Goal: Answer question/provide support: Share knowledge or assist other users

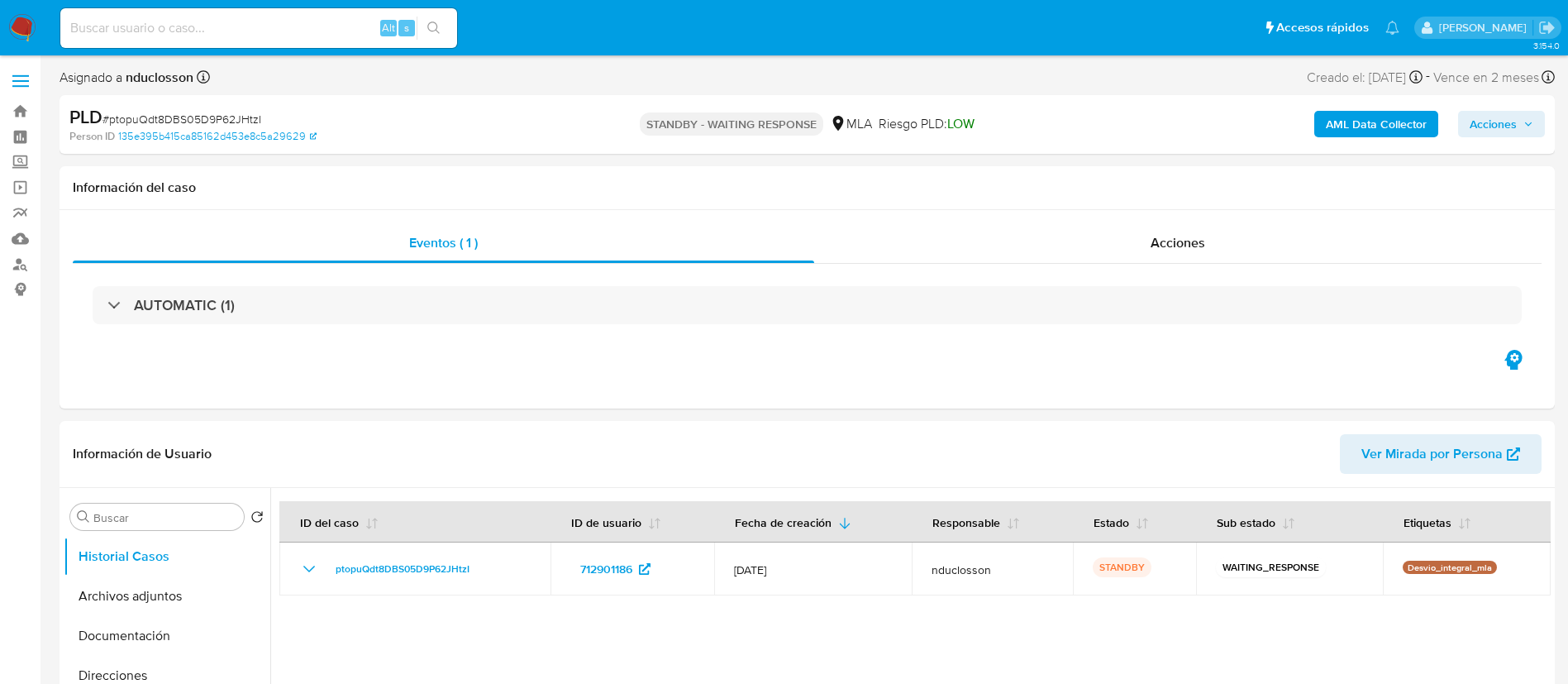
select select "10"
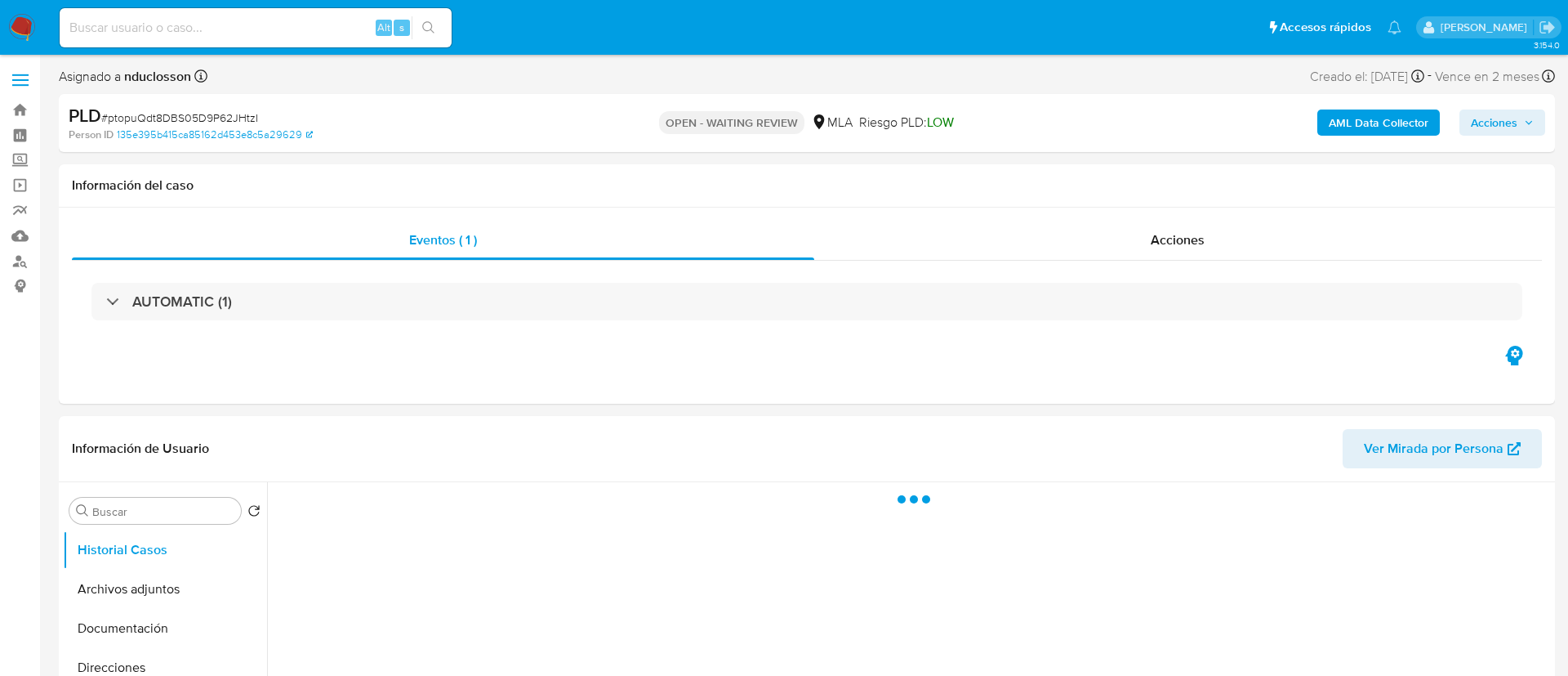
select select "10"
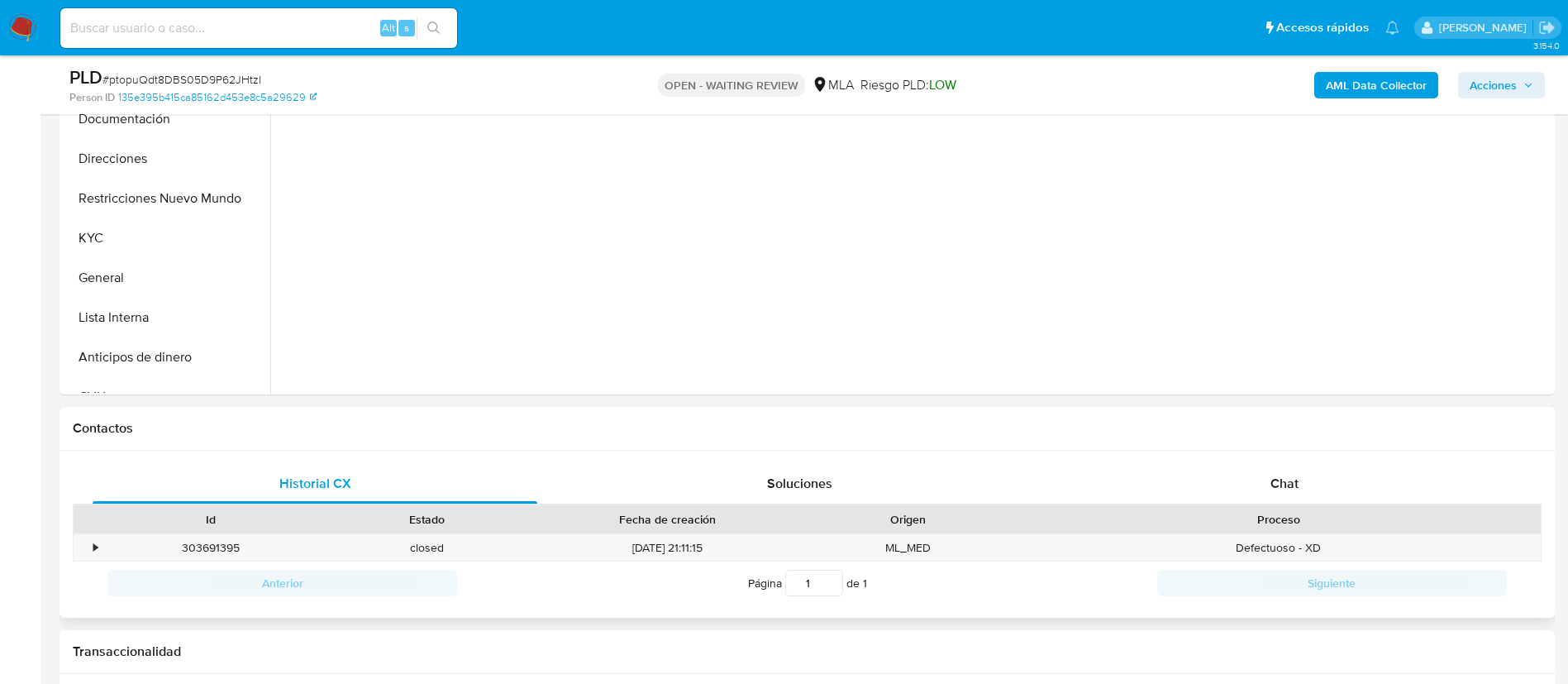
scroll to position [496, 0]
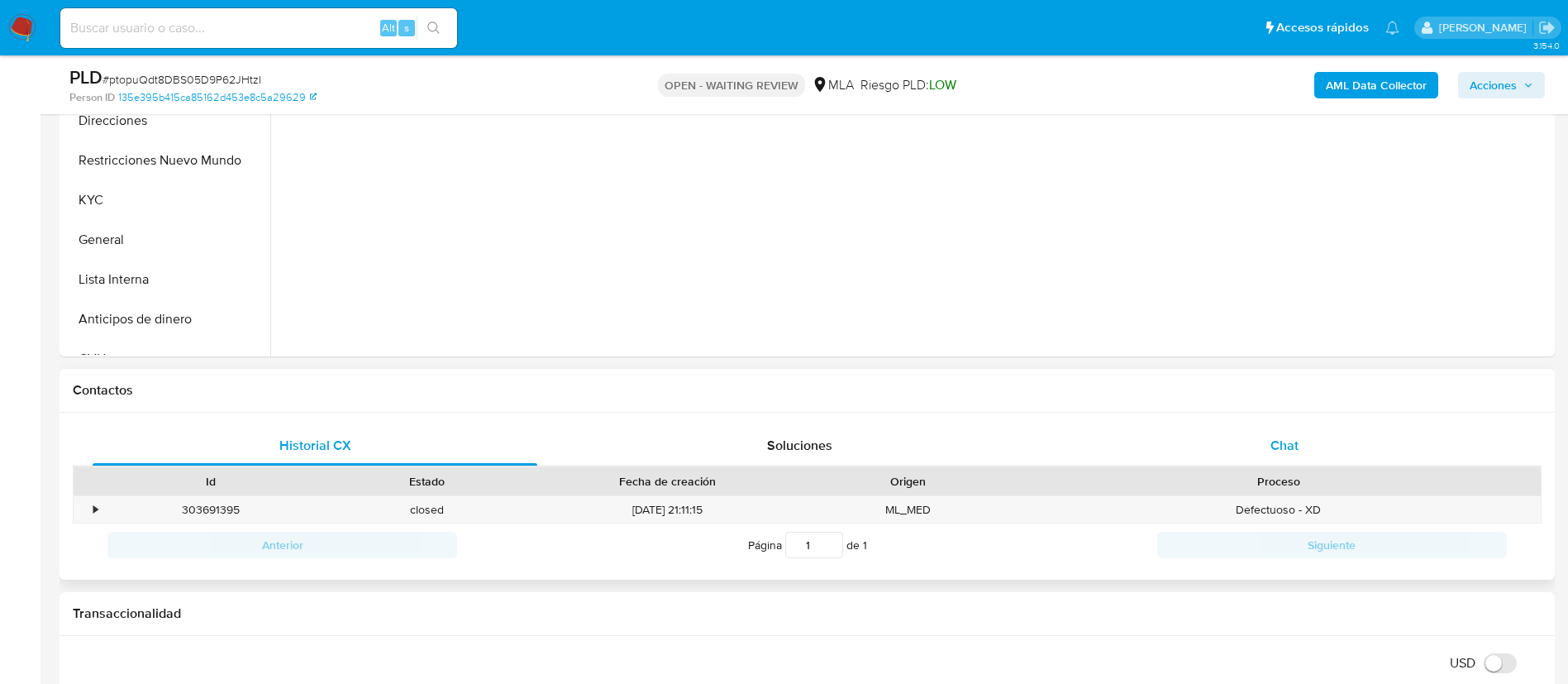
click at [1255, 438] on div "Chat" at bounding box center [1284, 446] width 444 height 40
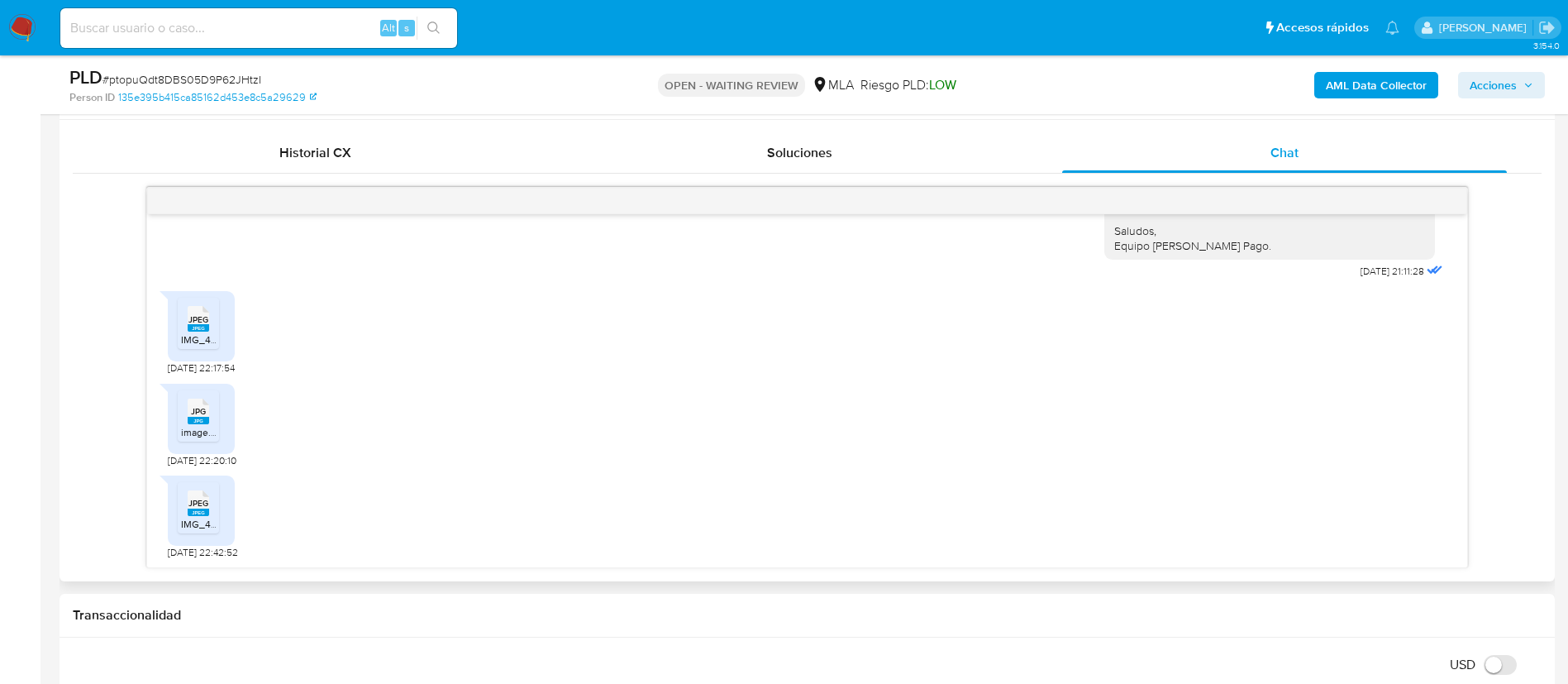
scroll to position [744, 0]
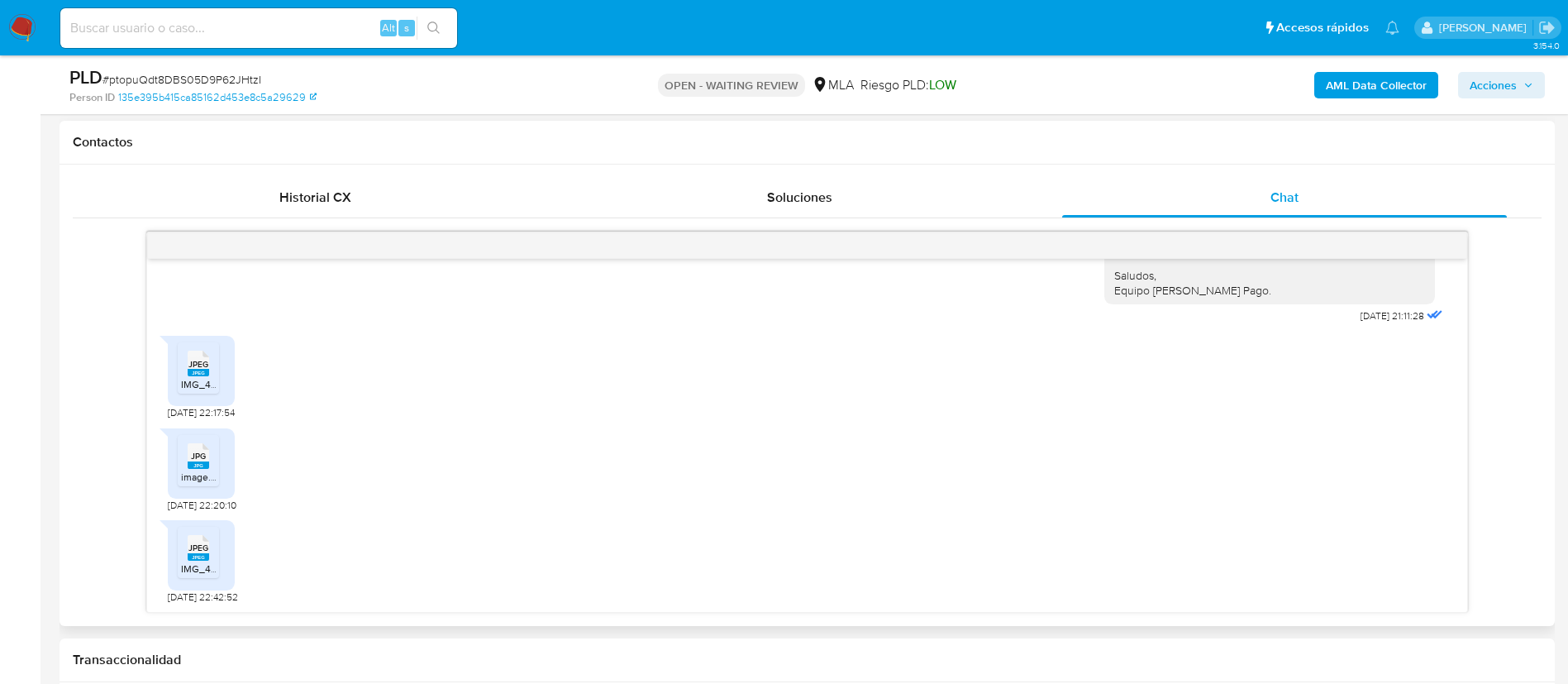
click at [190, 356] on icon at bounding box center [198, 363] width 22 height 26
click at [185, 469] on div "JPG JPG" at bounding box center [198, 454] width 35 height 32
click at [198, 552] on span "JPEG" at bounding box center [198, 547] width 20 height 10
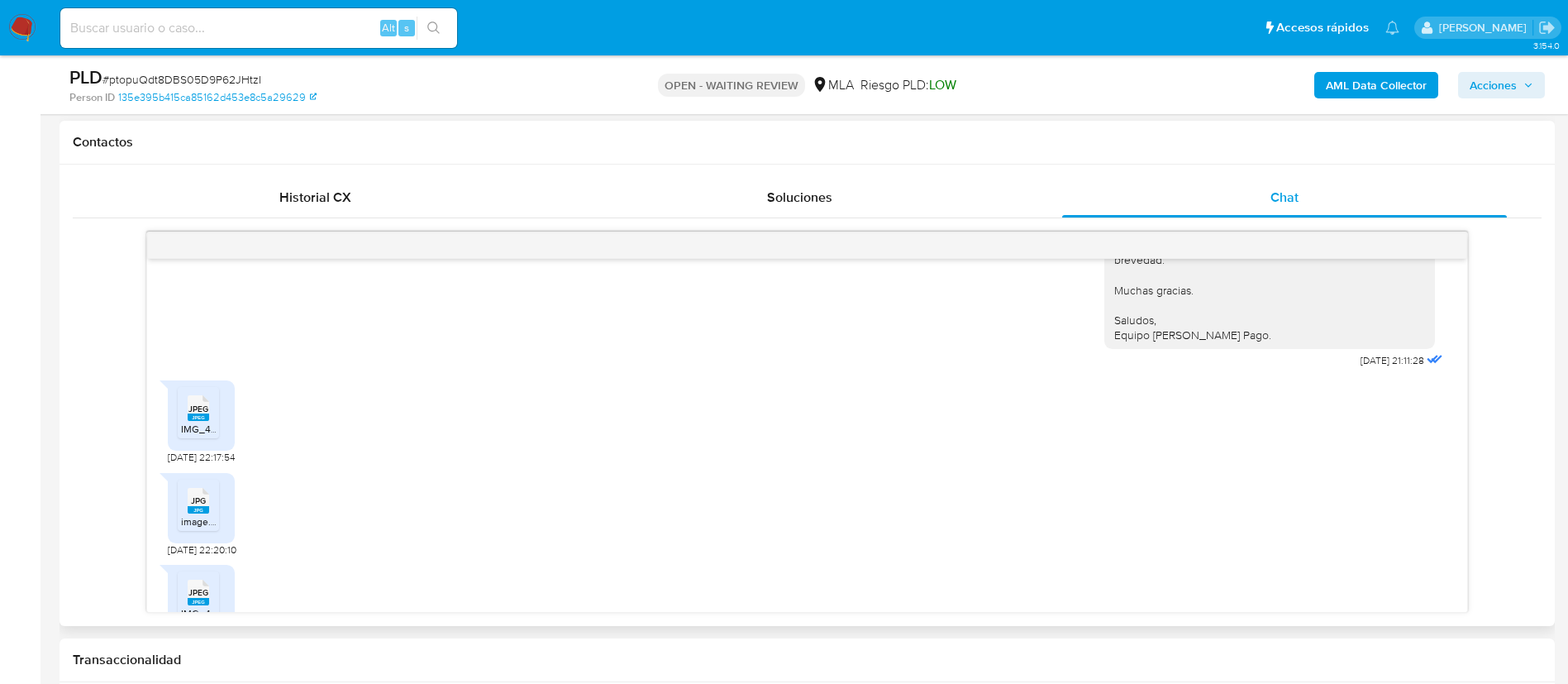
scroll to position [723, 0]
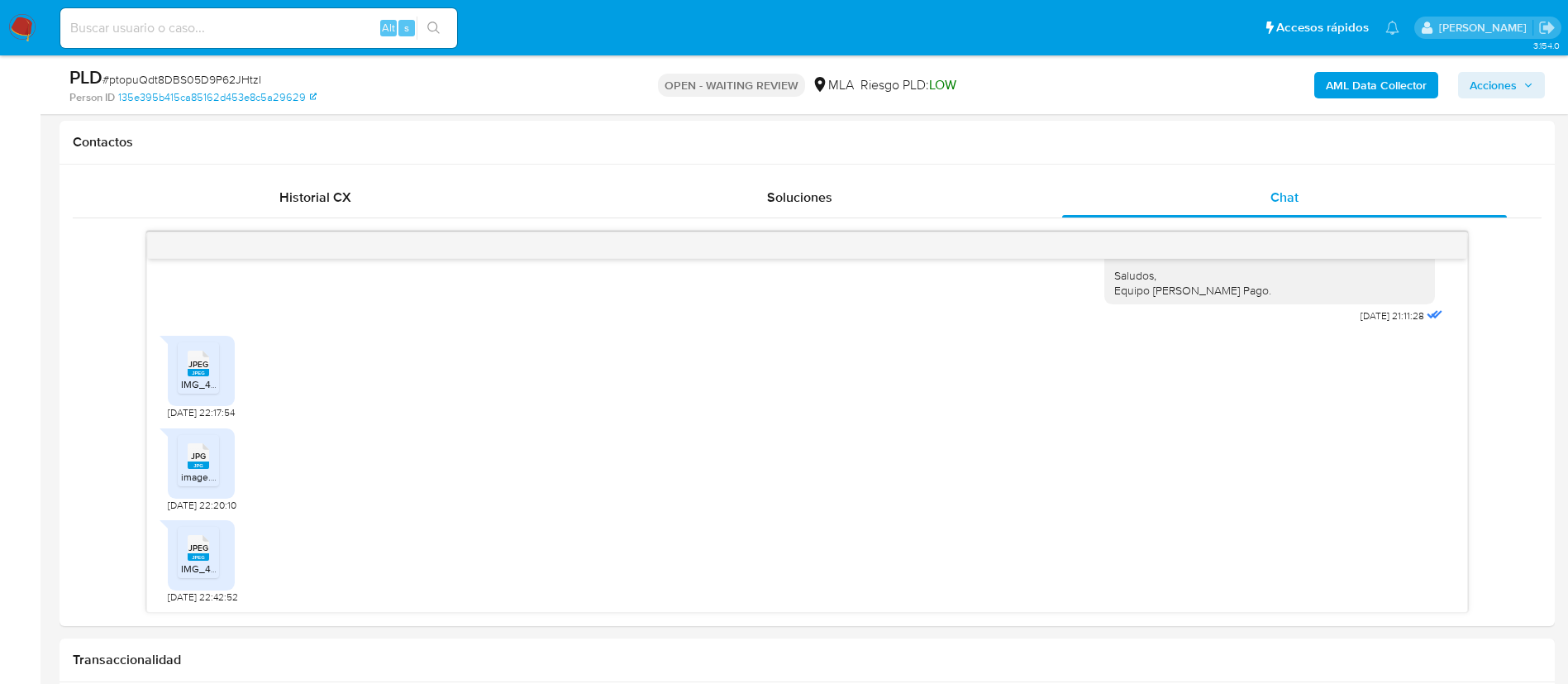
click at [170, 79] on span "# ptopuQdt8DBS05D9P62JHtzI" at bounding box center [181, 79] width 159 height 16
copy span "ptopuQdt8DBS05D9P62JHtzI"
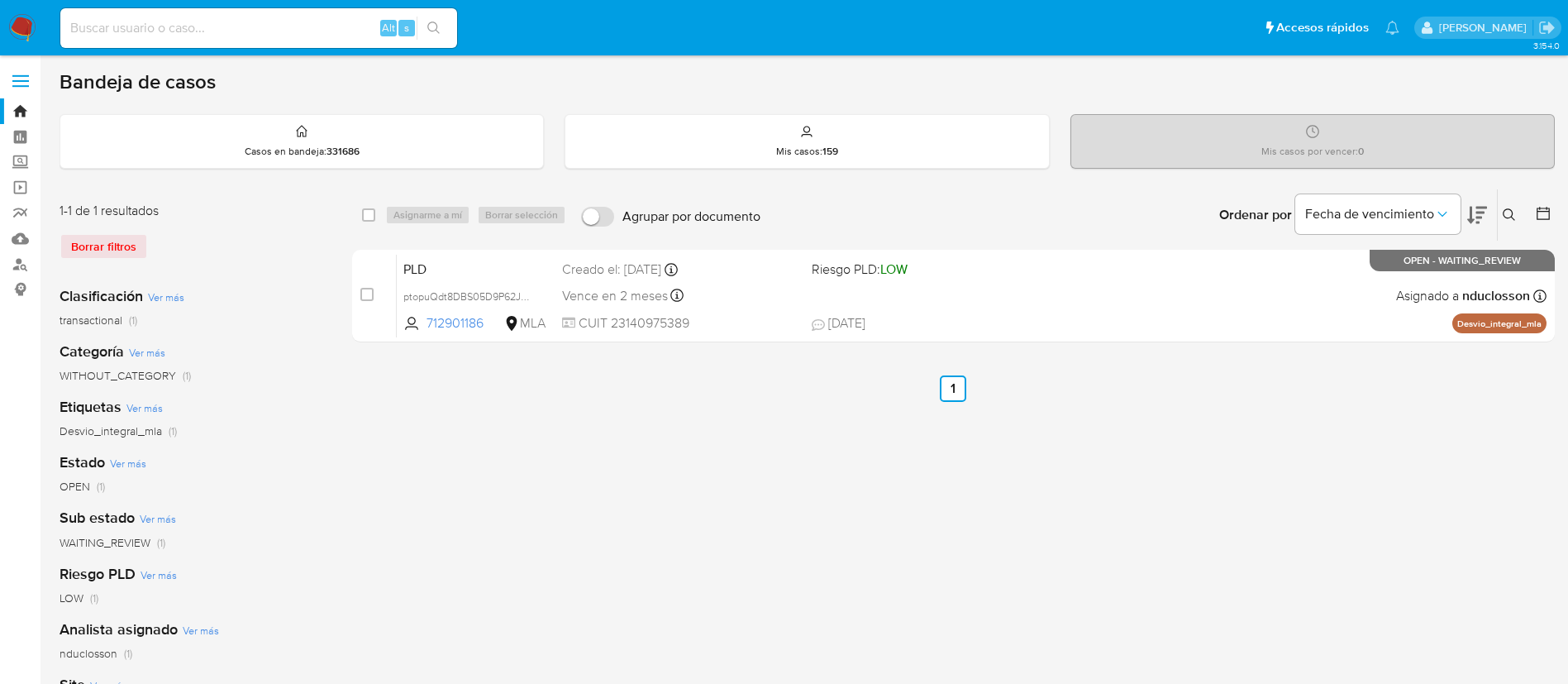
click at [1500, 209] on button at bounding box center [1511, 215] width 28 height 20
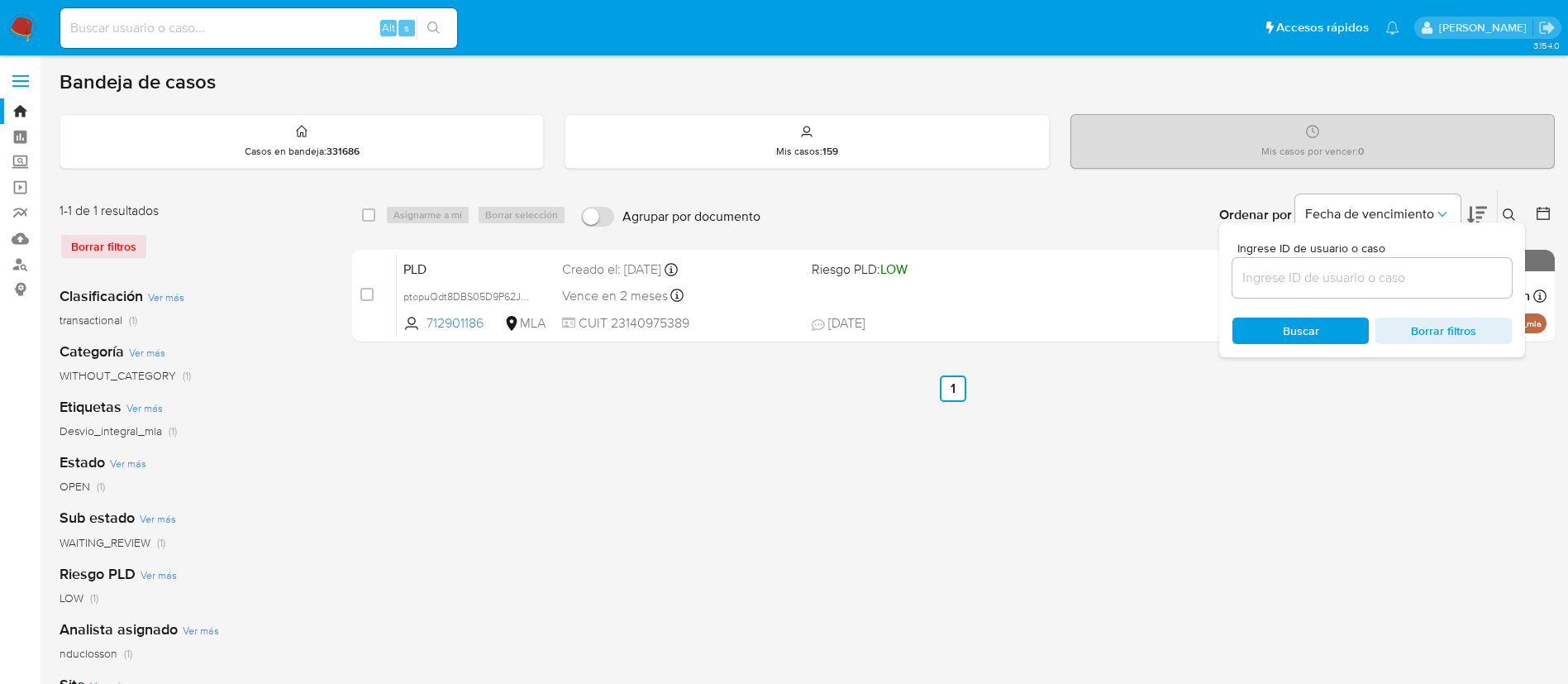
click at [1268, 289] on div at bounding box center [1372, 278] width 279 height 40
click at [1273, 286] on input at bounding box center [1372, 277] width 279 height 22
paste input "ptopuQdt8DBS05D9P62JHtzI"
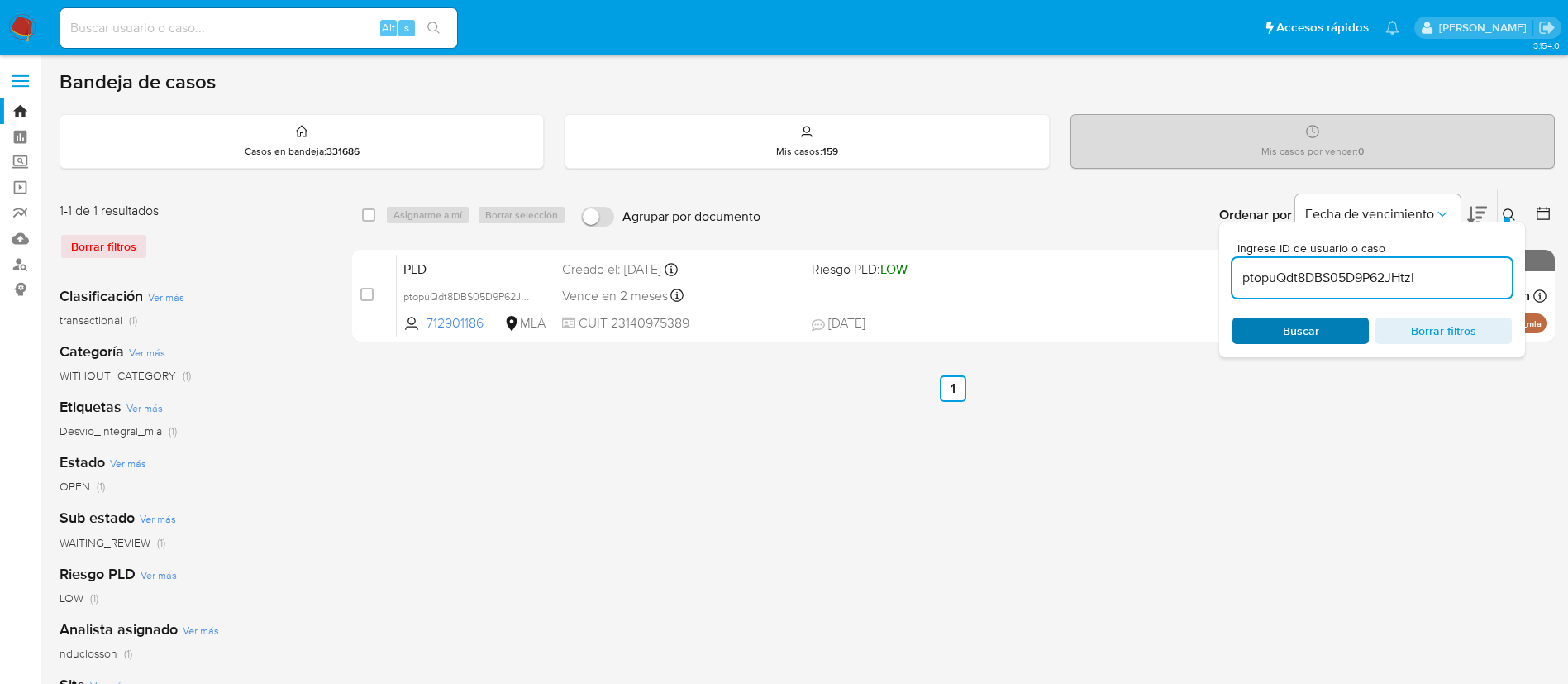
type input "ptopuQdt8DBS05D9P62JHtzI"
click at [1276, 329] on span "Buscar" at bounding box center [1300, 331] width 113 height 23
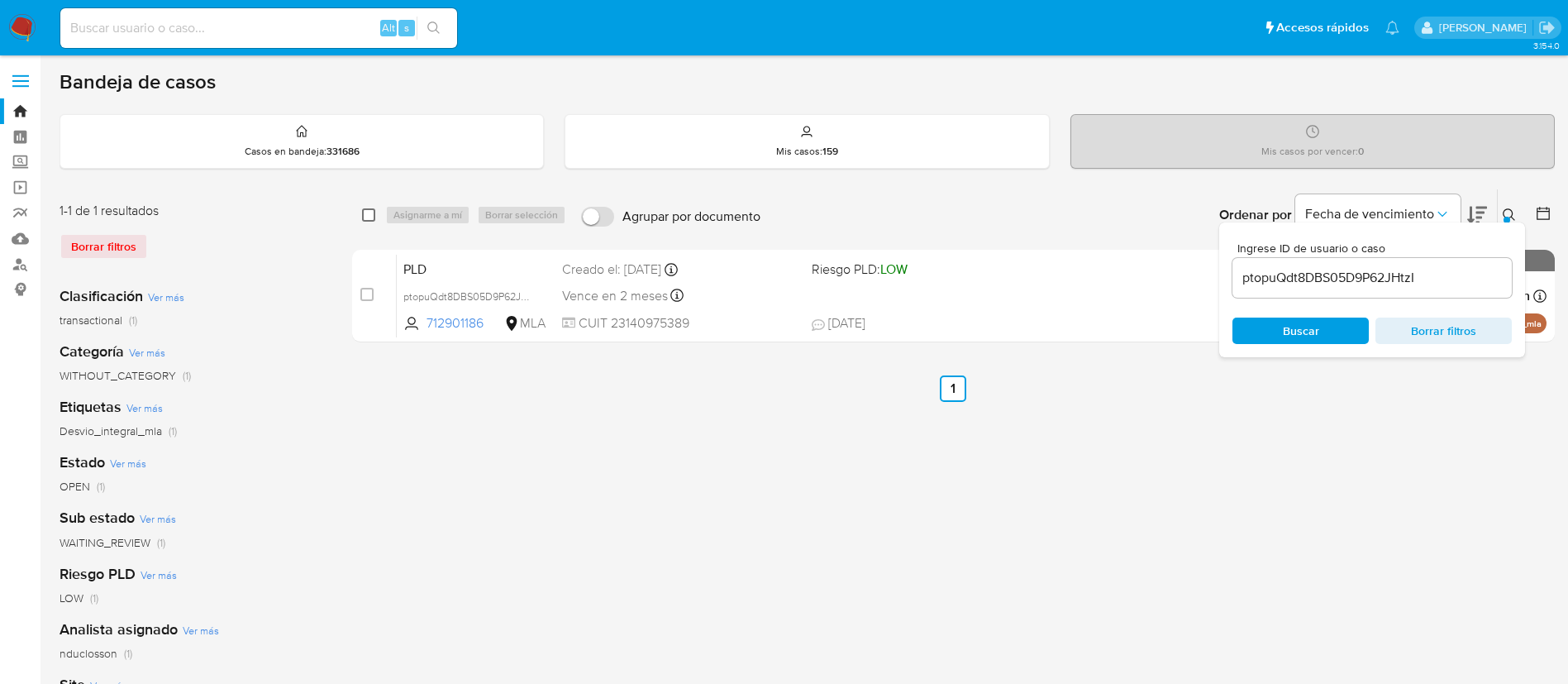
click at [368, 214] on input "checkbox" at bounding box center [368, 215] width 13 height 13
checkbox input "true"
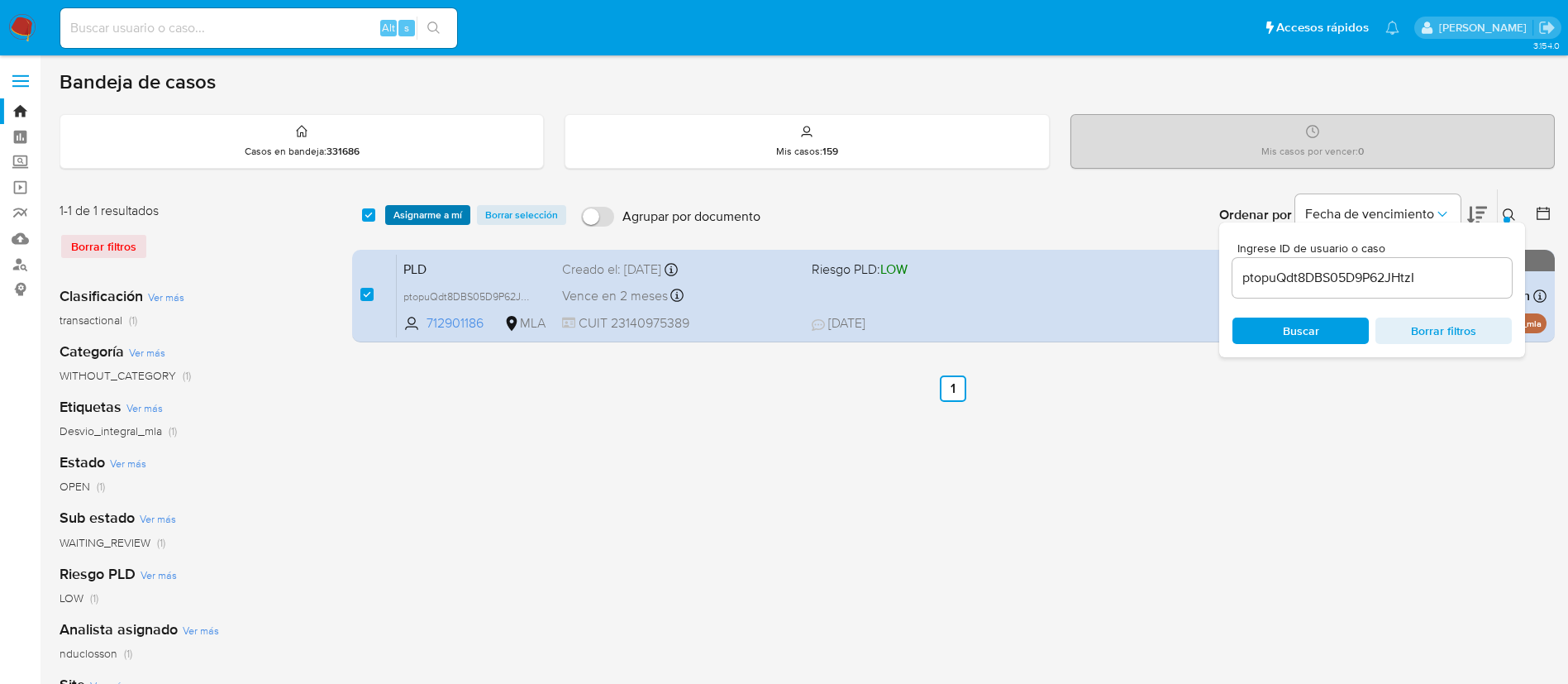
click at [421, 210] on span "Asignarme a mí" at bounding box center [427, 215] width 68 height 16
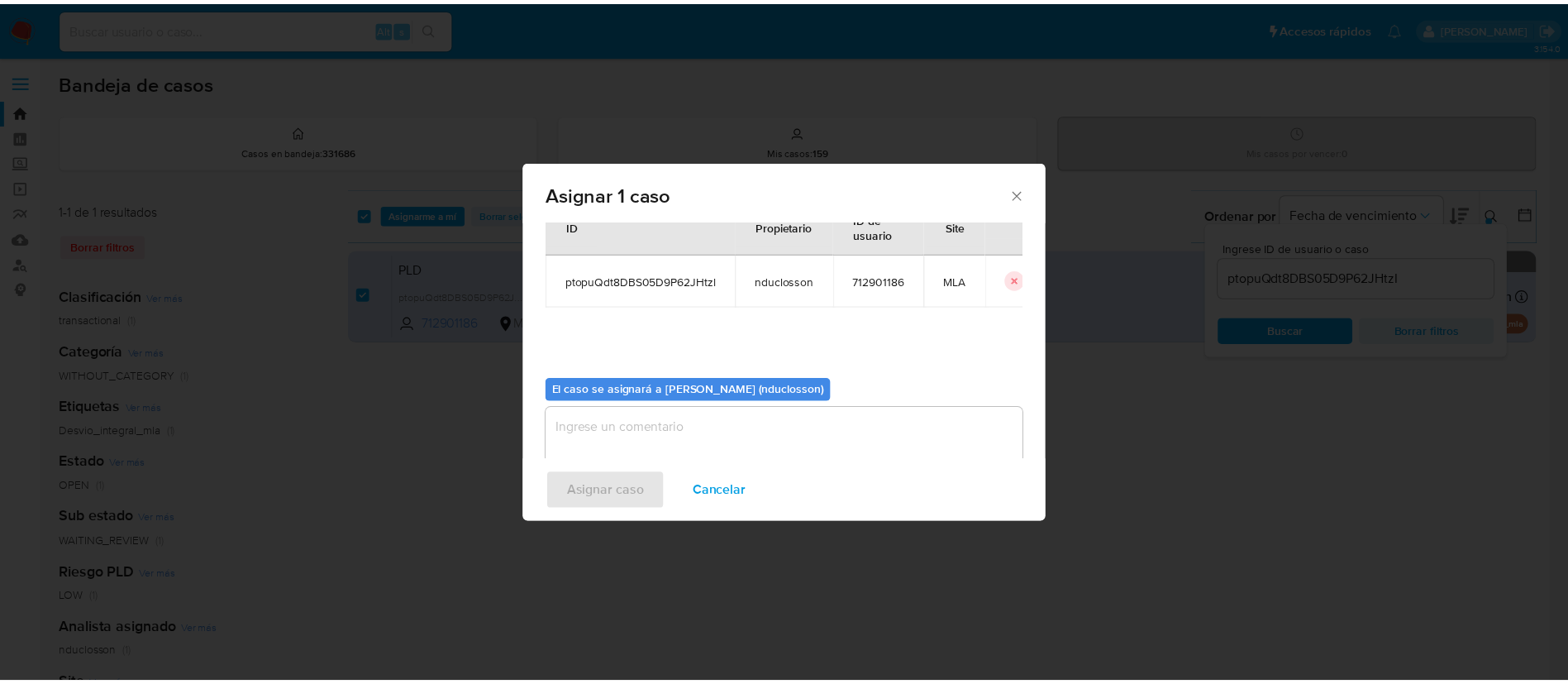
scroll to position [86, 0]
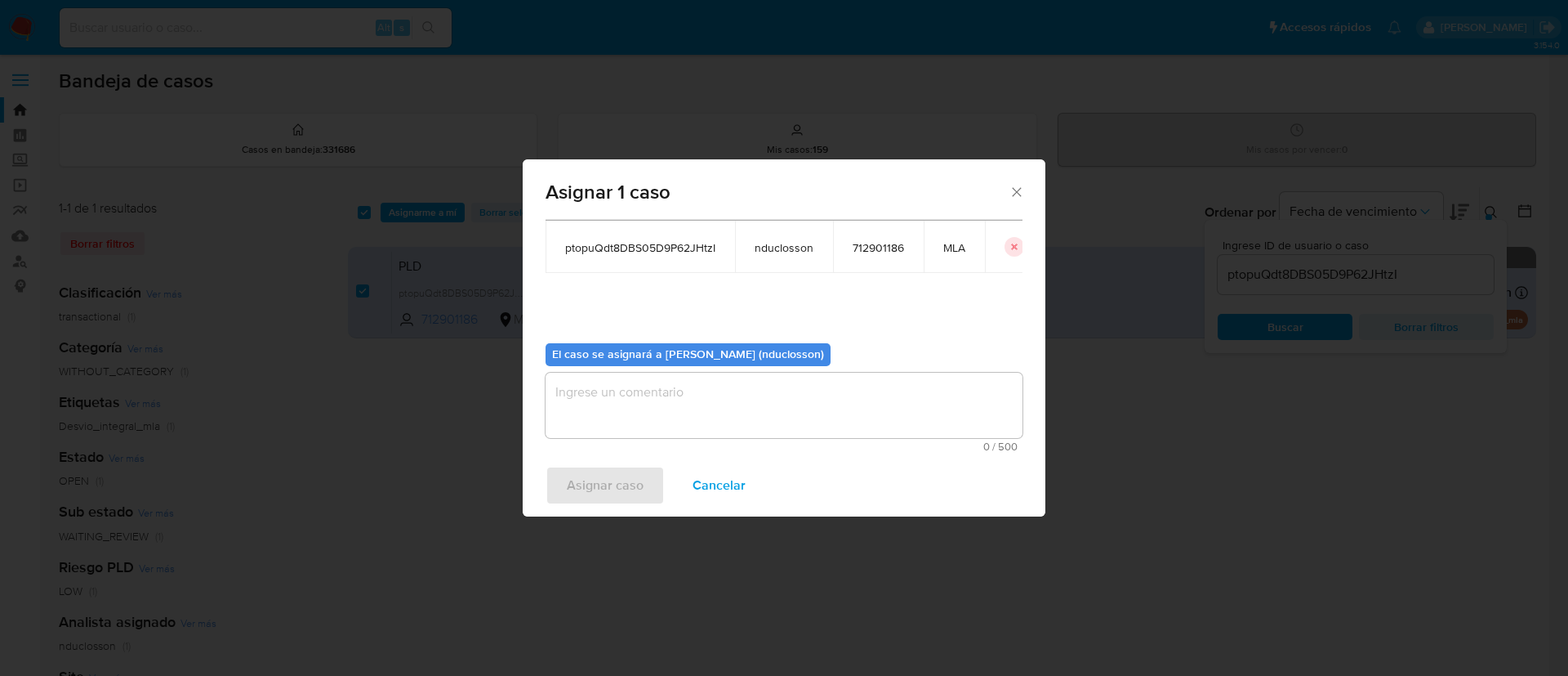
drag, startPoint x: 666, startPoint y: 406, endPoint x: 648, endPoint y: 453, distance: 50.3
click at [666, 407] on textarea "assign-modal" at bounding box center [784, 406] width 477 height 66
click at [640, 469] on span "Asignar caso" at bounding box center [605, 485] width 77 height 36
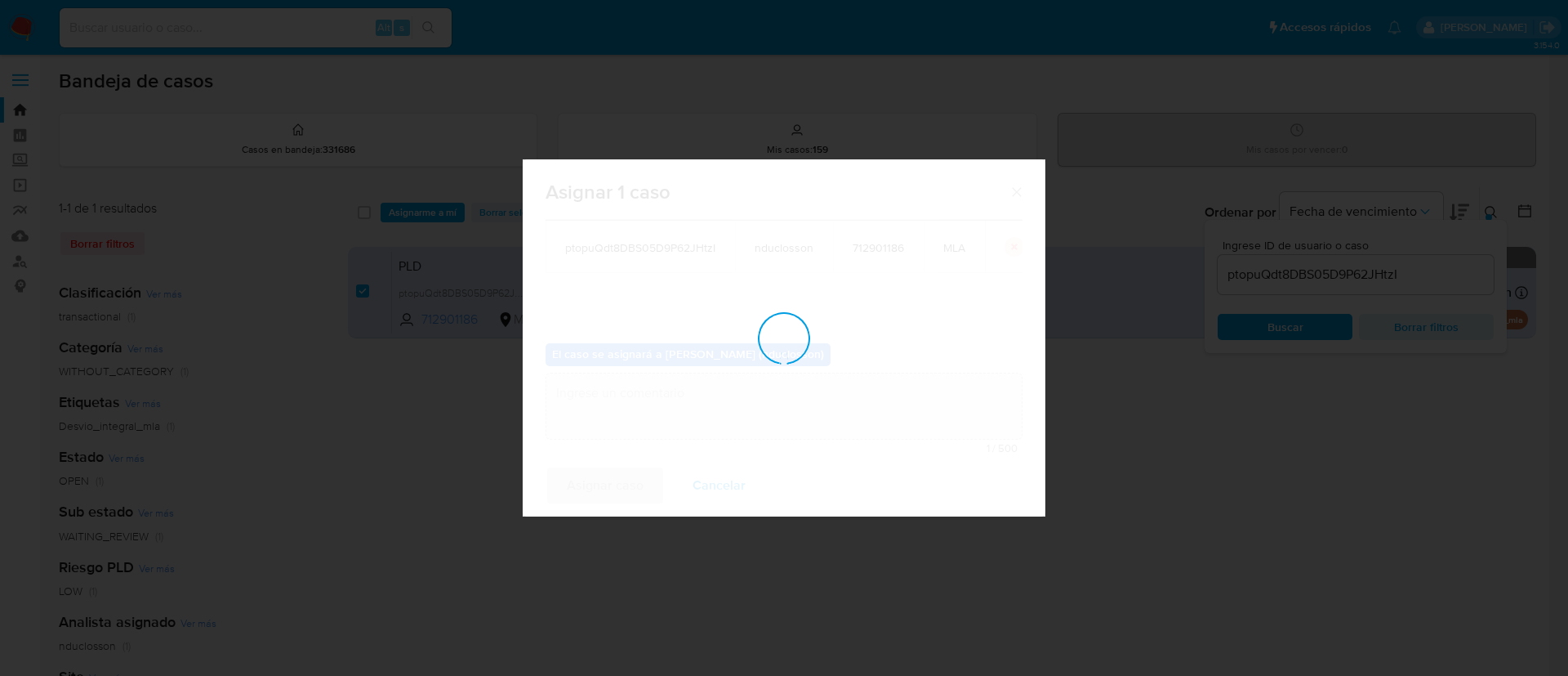
checkbox input "false"
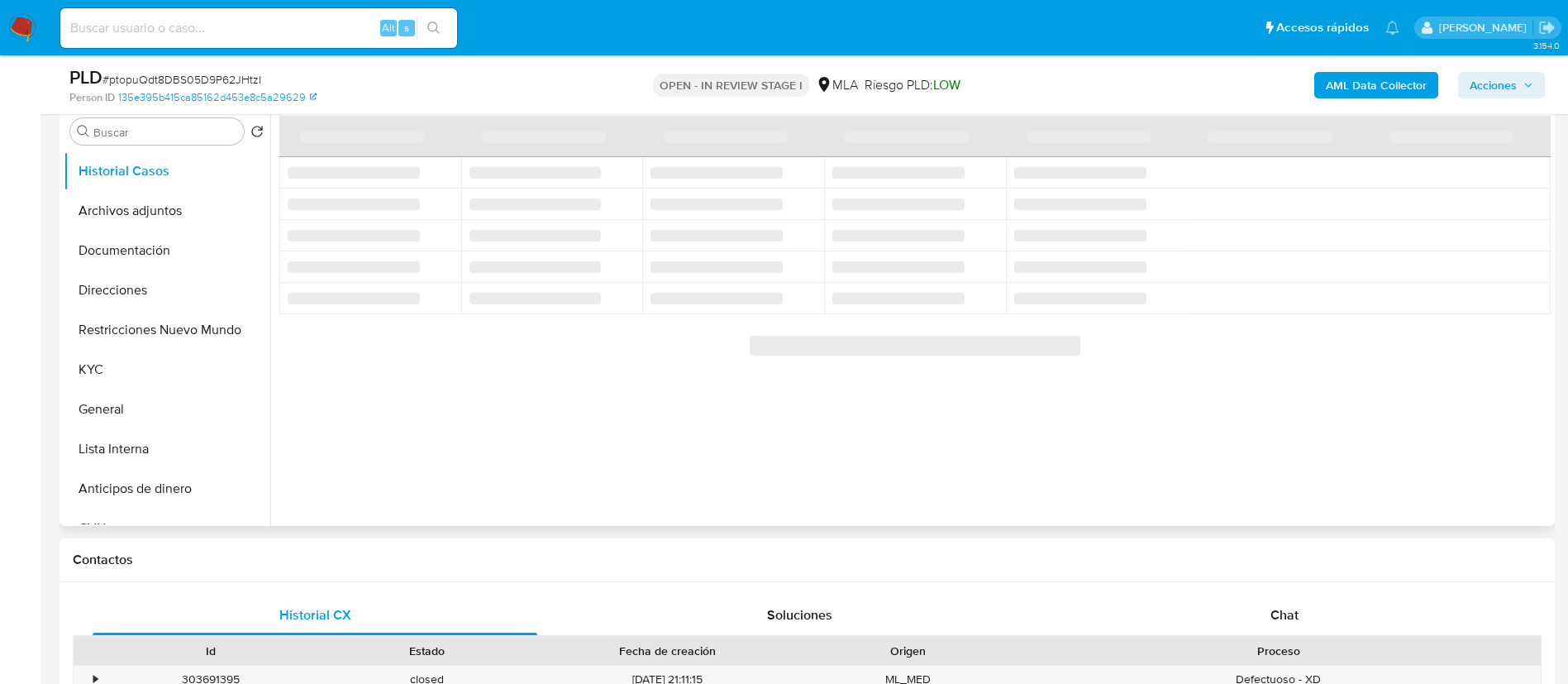
scroll to position [372, 0]
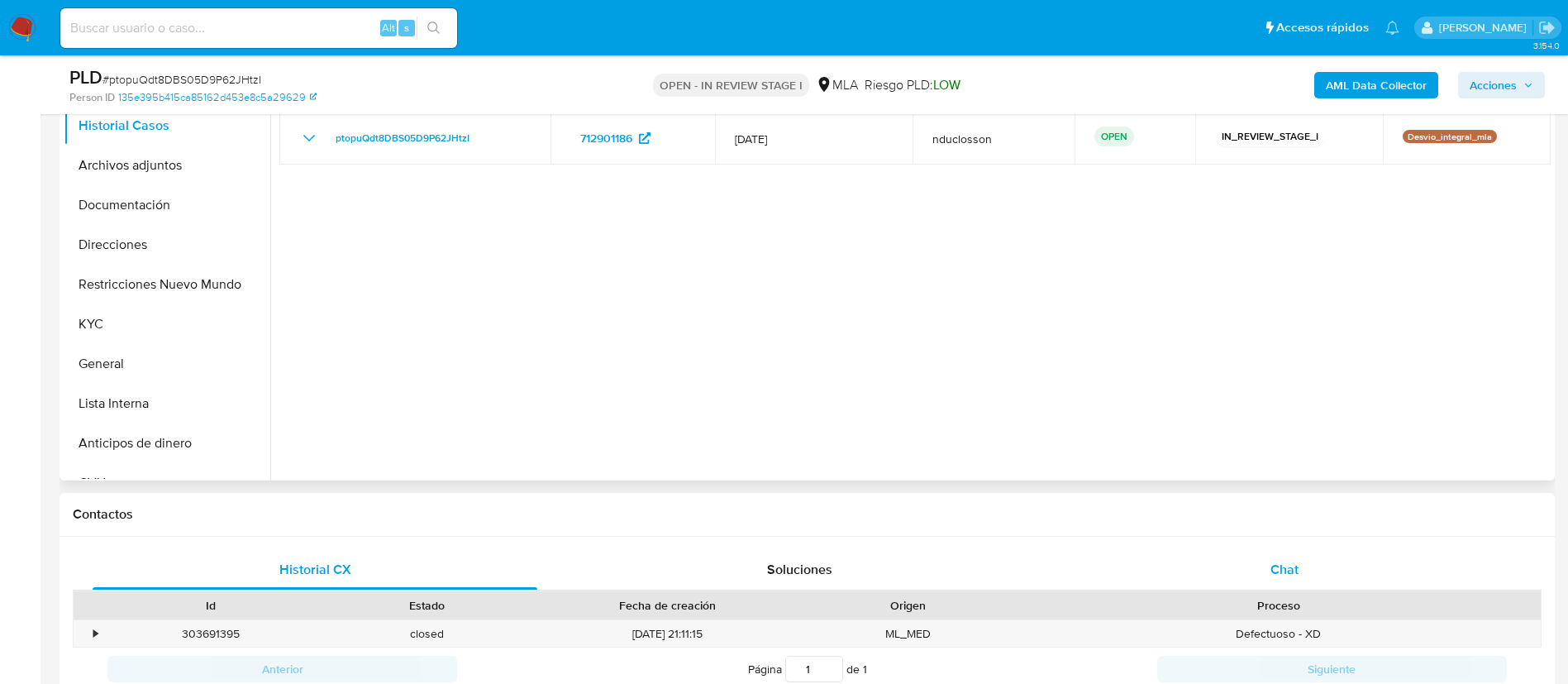
select select "10"
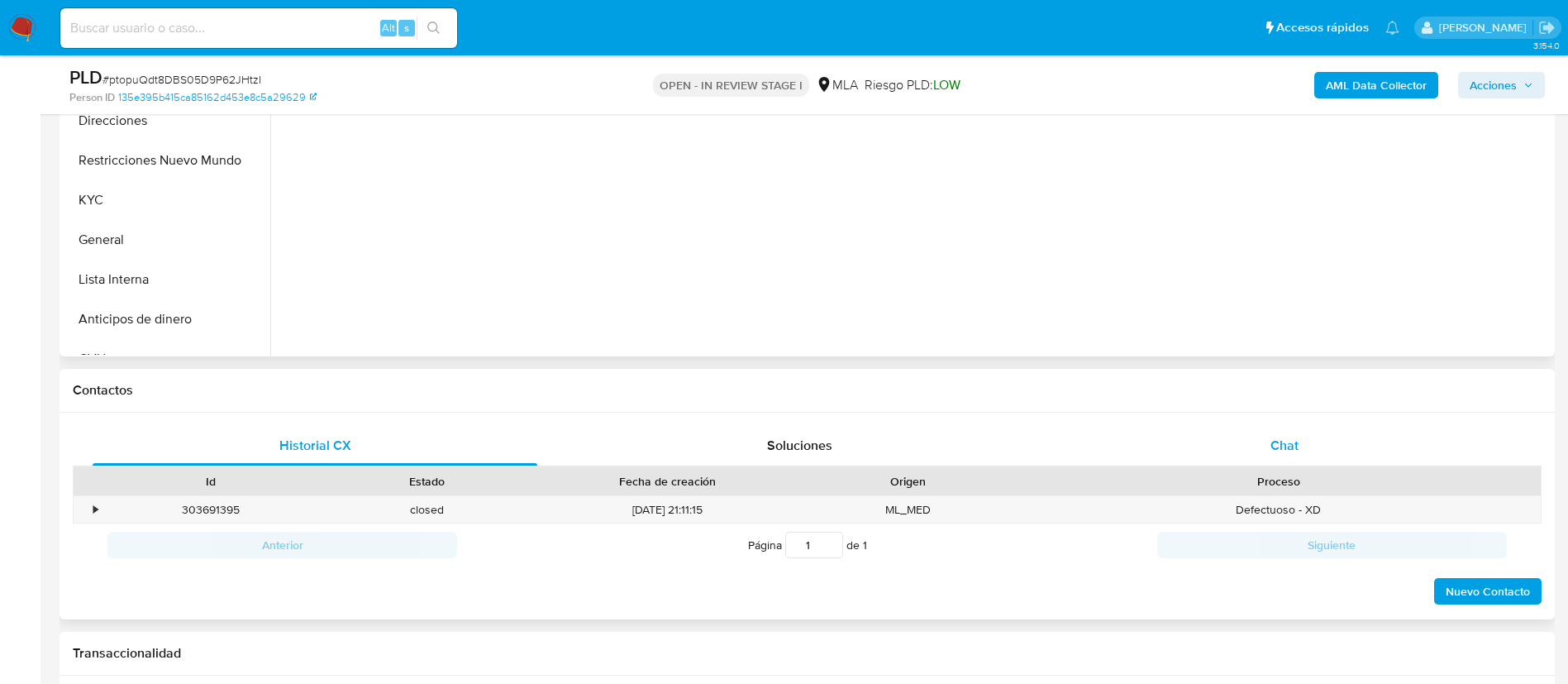
click at [1305, 427] on div "Chat" at bounding box center [1284, 446] width 444 height 40
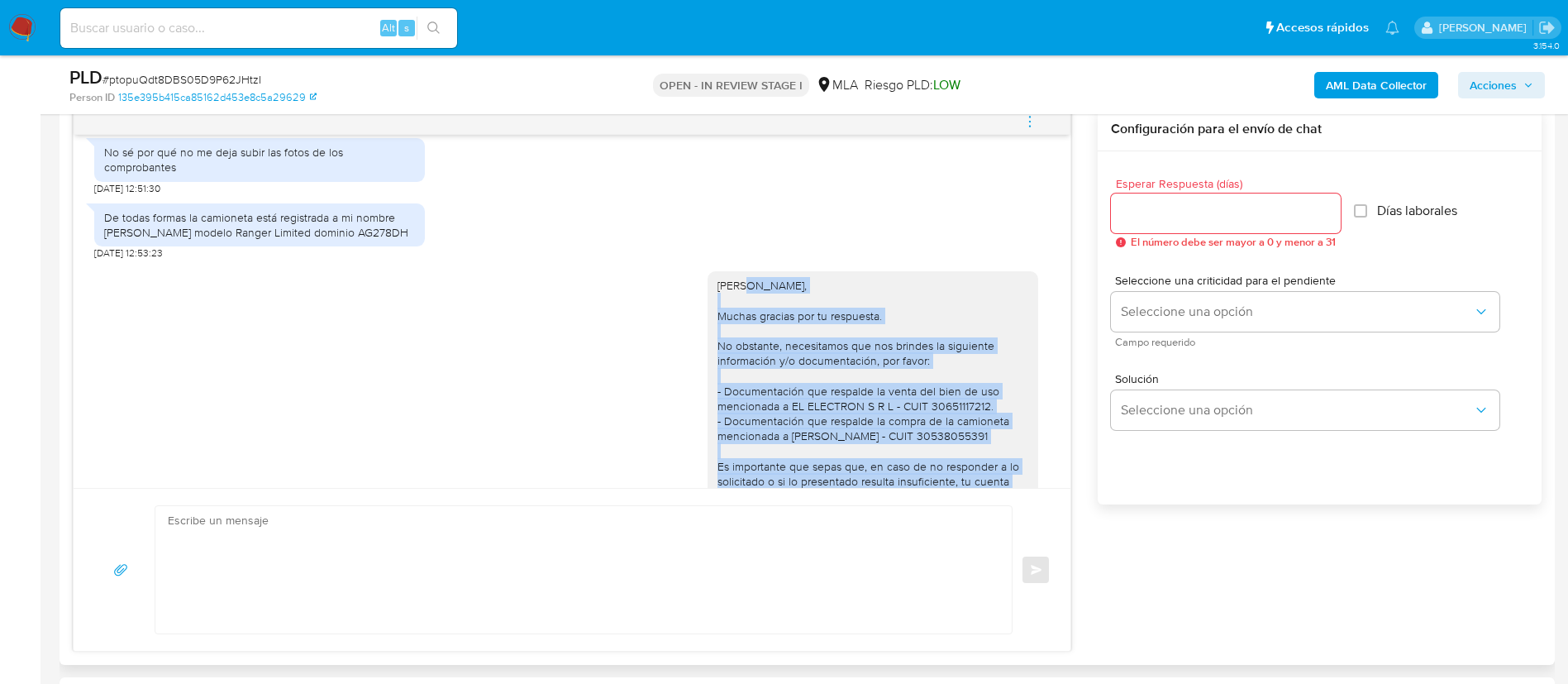
scroll to position [226, 0]
drag, startPoint x: 784, startPoint y: 370, endPoint x: 687, endPoint y: 271, distance: 138.6
click at [687, 271] on div "[PERSON_NAME], Muchas gracias por tu respuesta. No obstante, necesitamos que no…" at bounding box center [572, 487] width 955 height 454
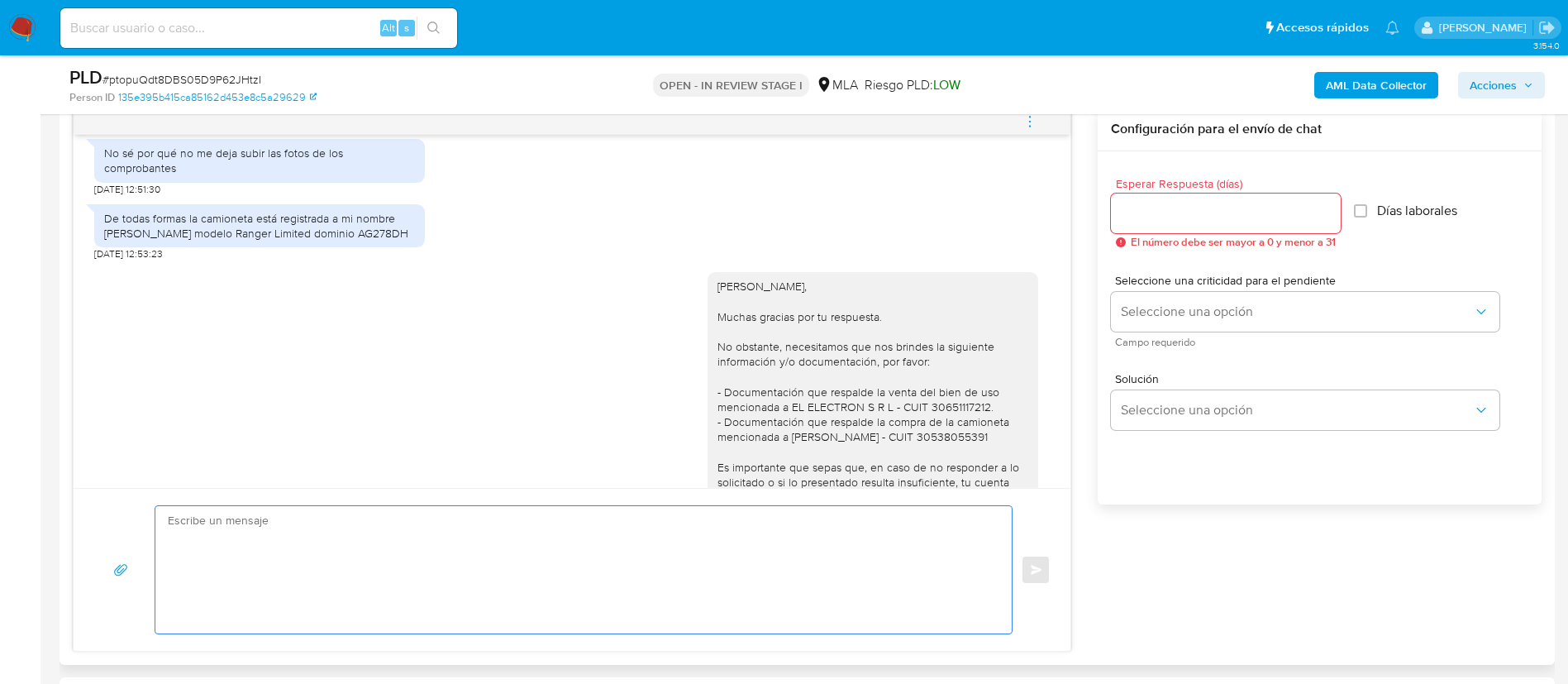
click at [582, 534] on textarea at bounding box center [579, 570] width 823 height 127
paste textarea "[PERSON_NAME], Muchas gracias por tu respuesta. No obstante, necesitamos que no…"
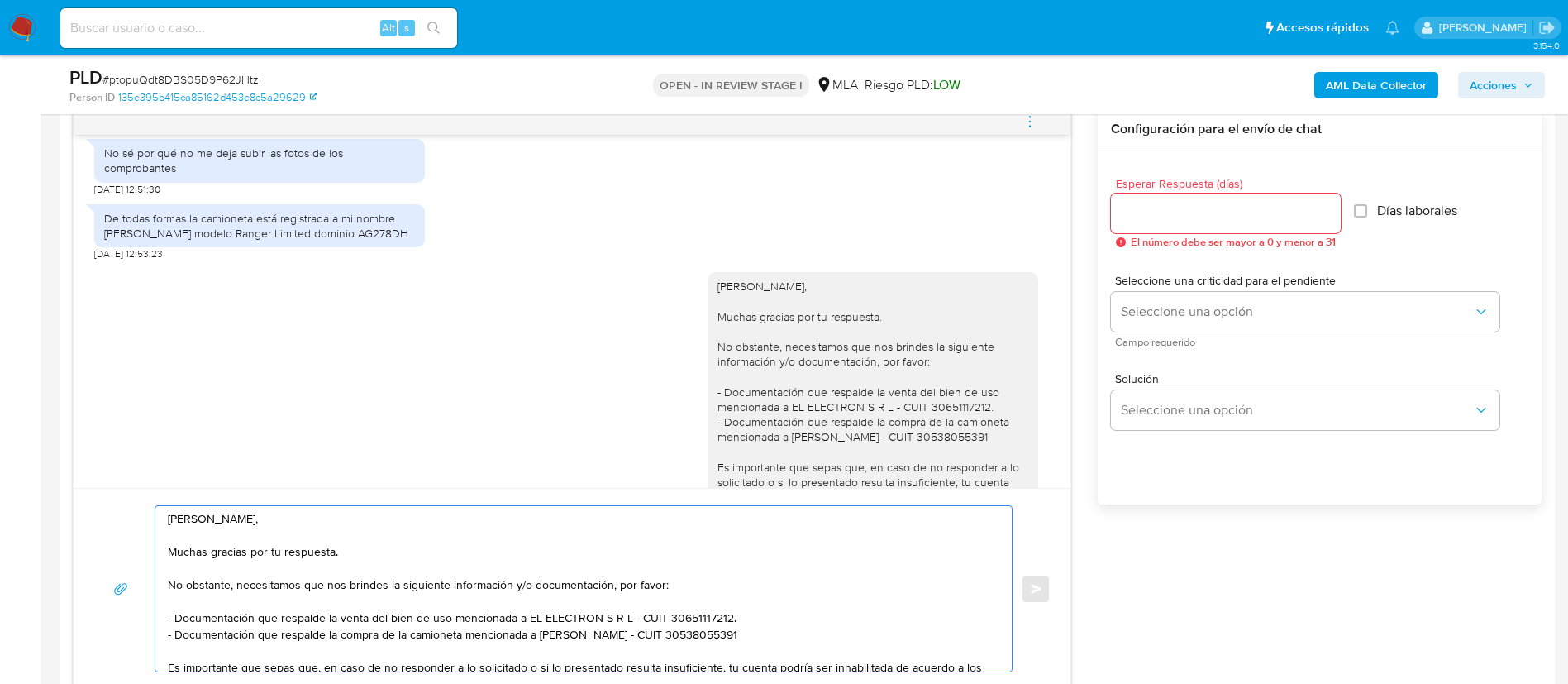
scroll to position [0, 0]
drag, startPoint x: 773, startPoint y: 636, endPoint x: 147, endPoint y: 638, distance: 626.0
click at [147, 638] on div "[PERSON_NAME], Muchas gracias por tu respuesta. No obstante, necesitamos que no…" at bounding box center [572, 589] width 957 height 167
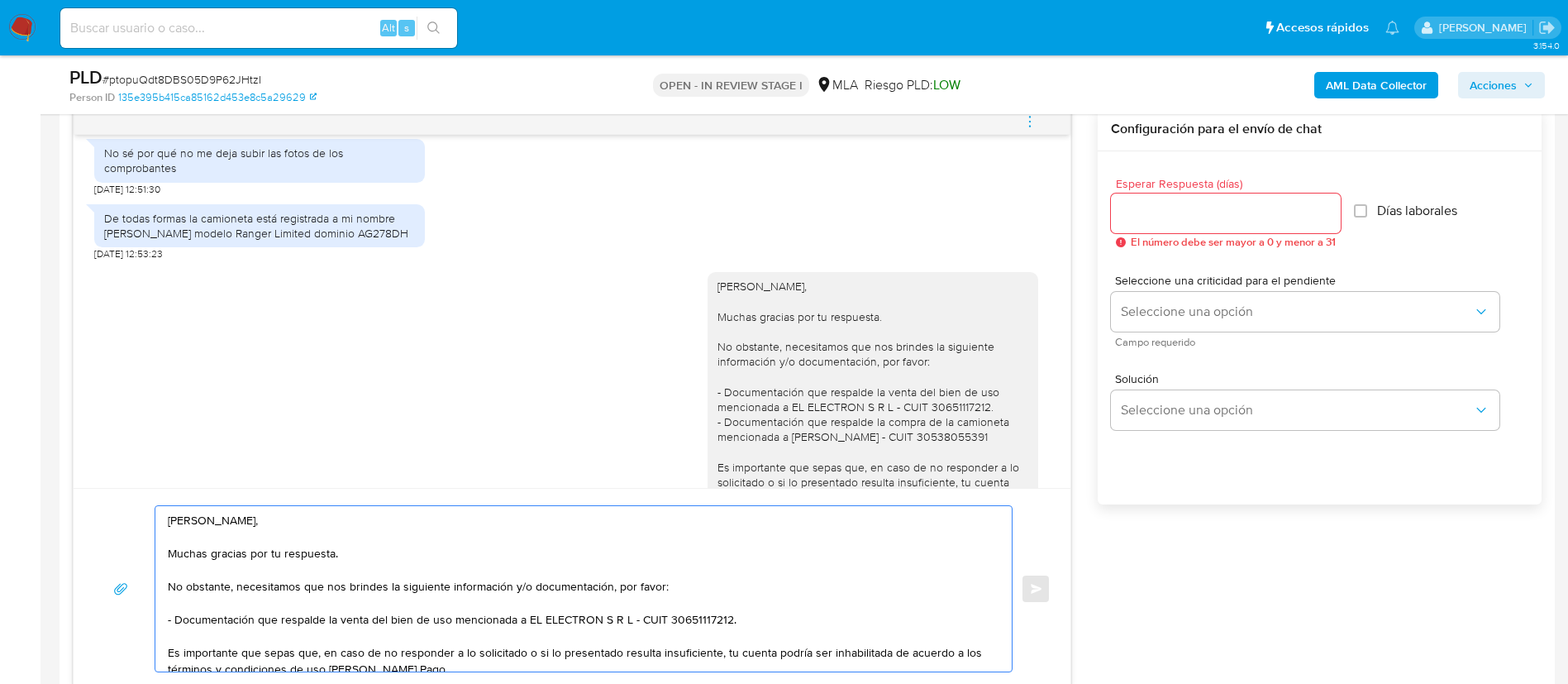
drag, startPoint x: 522, startPoint y: 618, endPoint x: 342, endPoint y: 619, distance: 180.0
click at [342, 619] on textarea "[PERSON_NAME], Muchas gracias por tu respuesta. No obstante, necesitamos que no…" at bounding box center [579, 589] width 823 height 165
click at [336, 616] on textarea "[PERSON_NAME], Muchas gracias por tu respuesta. No obstante, necesitamos que no…" at bounding box center [579, 589] width 823 height 165
click at [387, 618] on textarea "[PERSON_NAME], Muchas gracias por tu respuesta. No obstante, necesitamos que no…" at bounding box center [579, 589] width 823 height 165
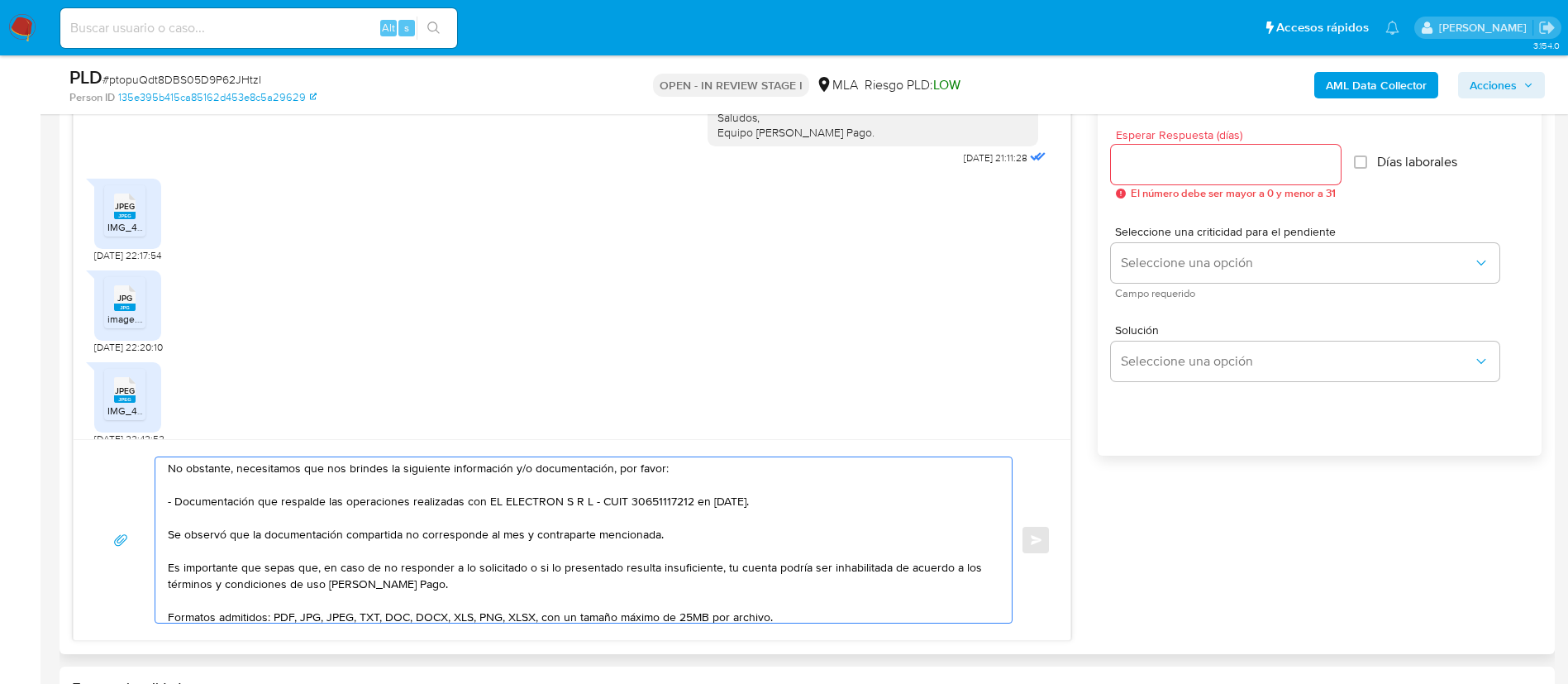
scroll to position [868, 0]
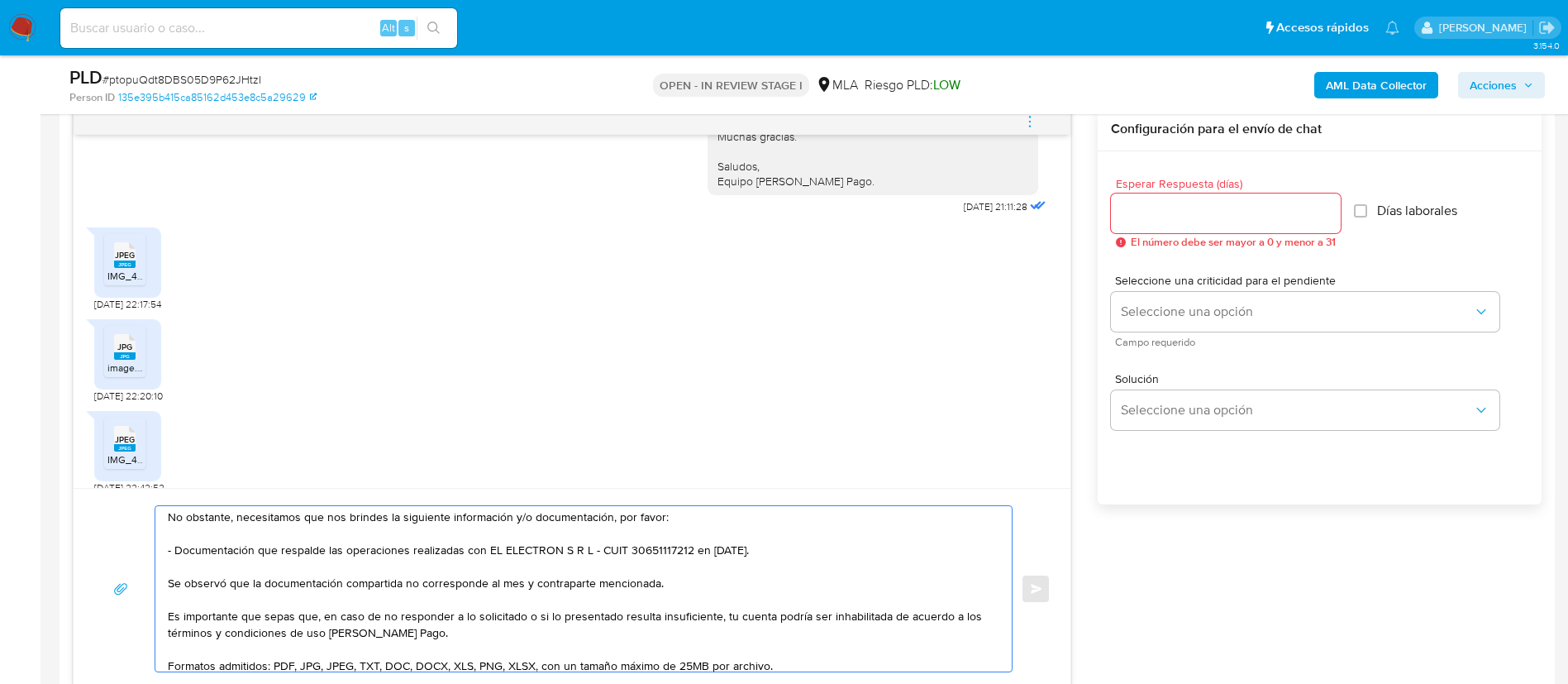
type textarea "[PERSON_NAME], Muchas gracias por tu respuesta. No obstante, necesitamos que no…"
click at [1171, 203] on input "Esperar Respuesta (días)" at bounding box center [1226, 213] width 230 height 22
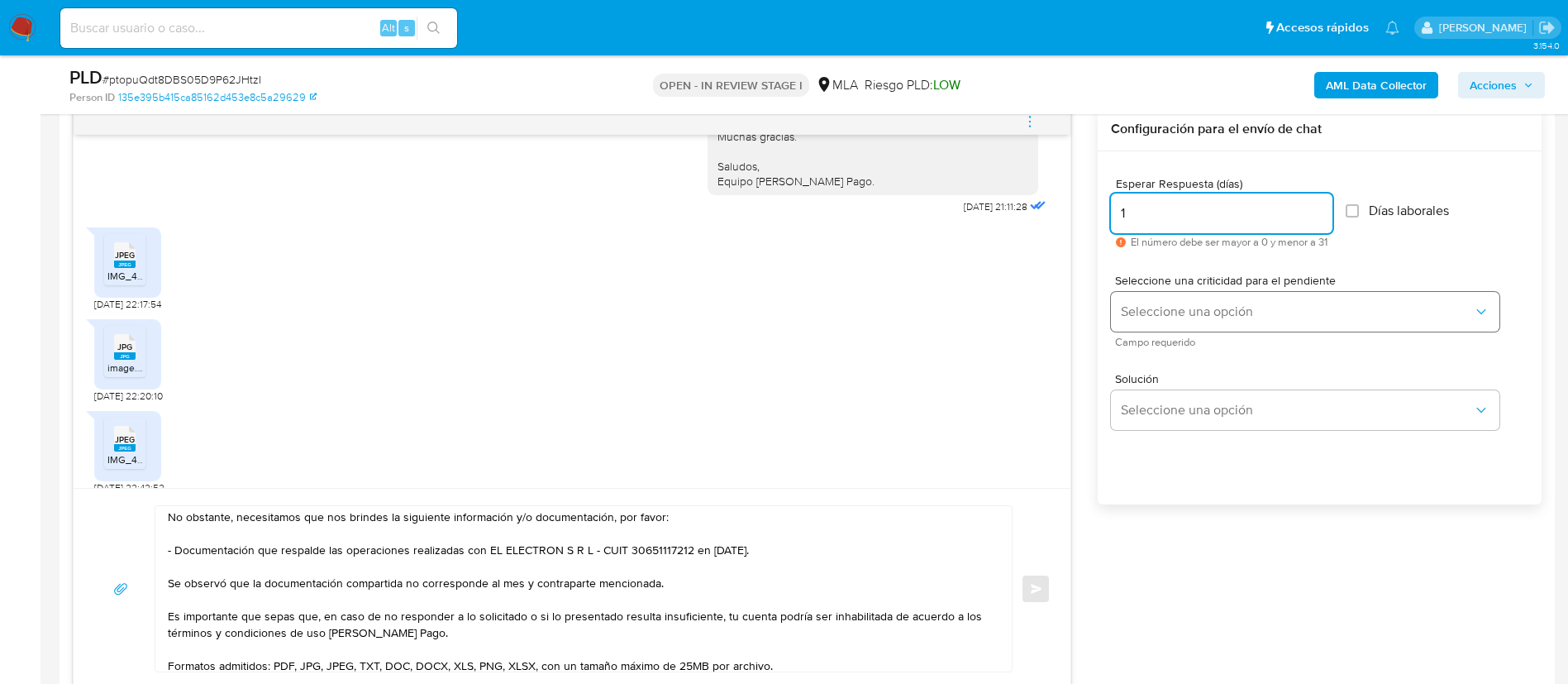
type input "1"
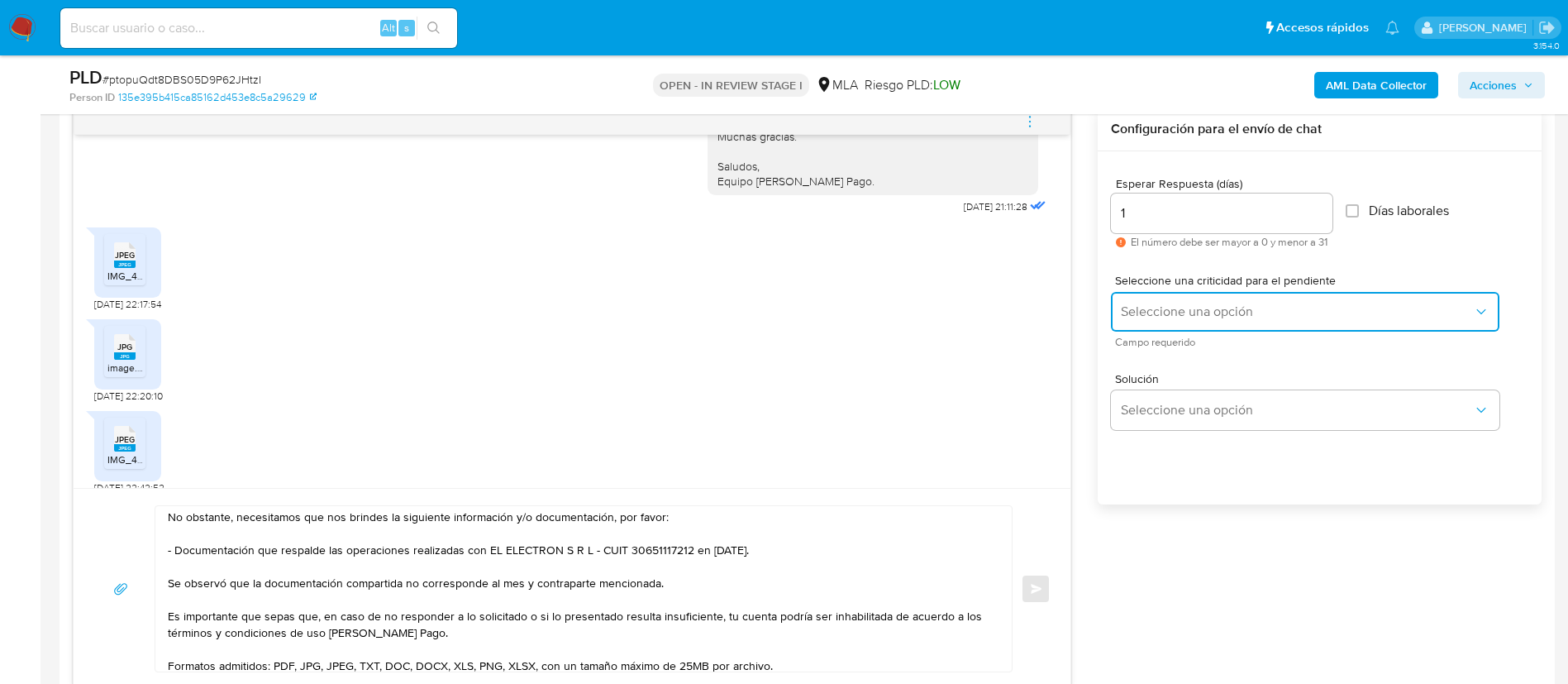
click at [1162, 304] on span "Seleccione una opción" at bounding box center [1296, 311] width 352 height 16
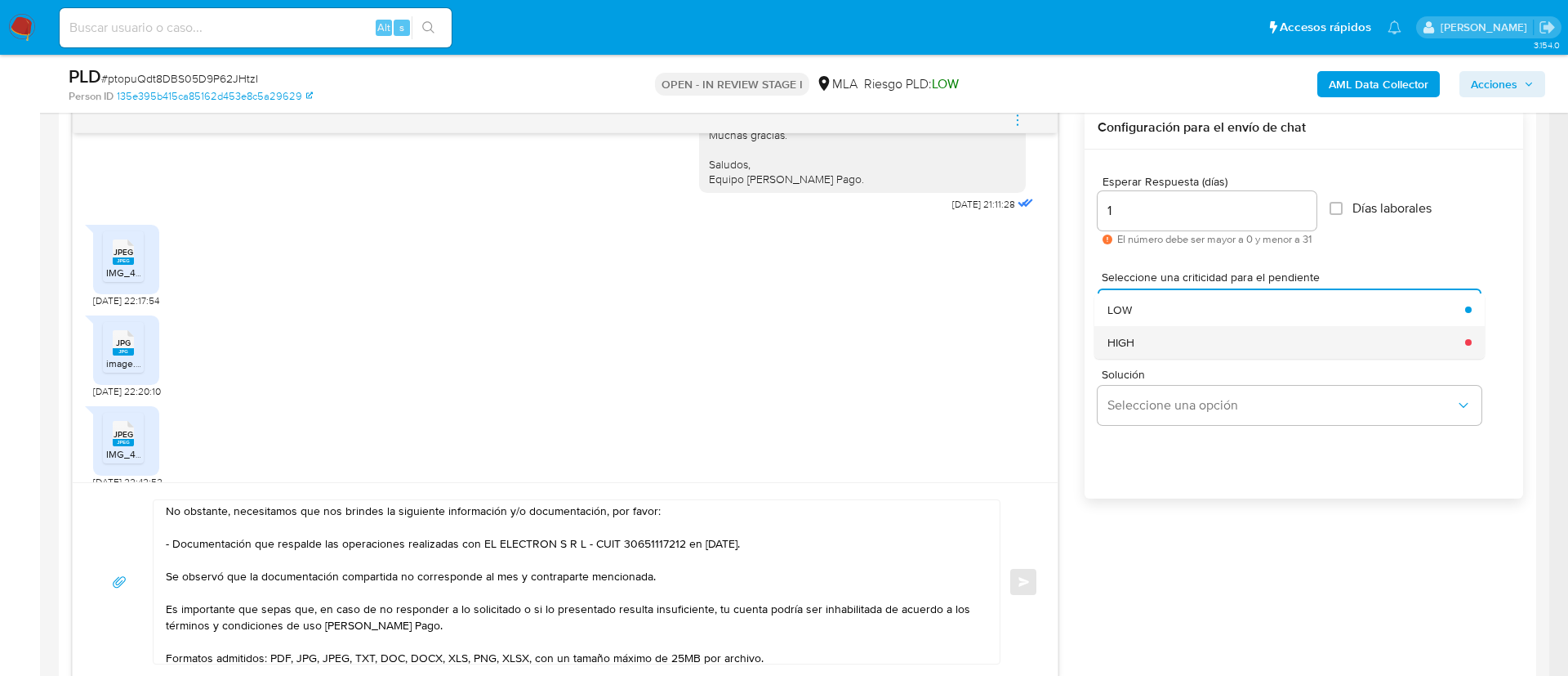
click at [1147, 350] on div "HIGH" at bounding box center [1281, 342] width 348 height 33
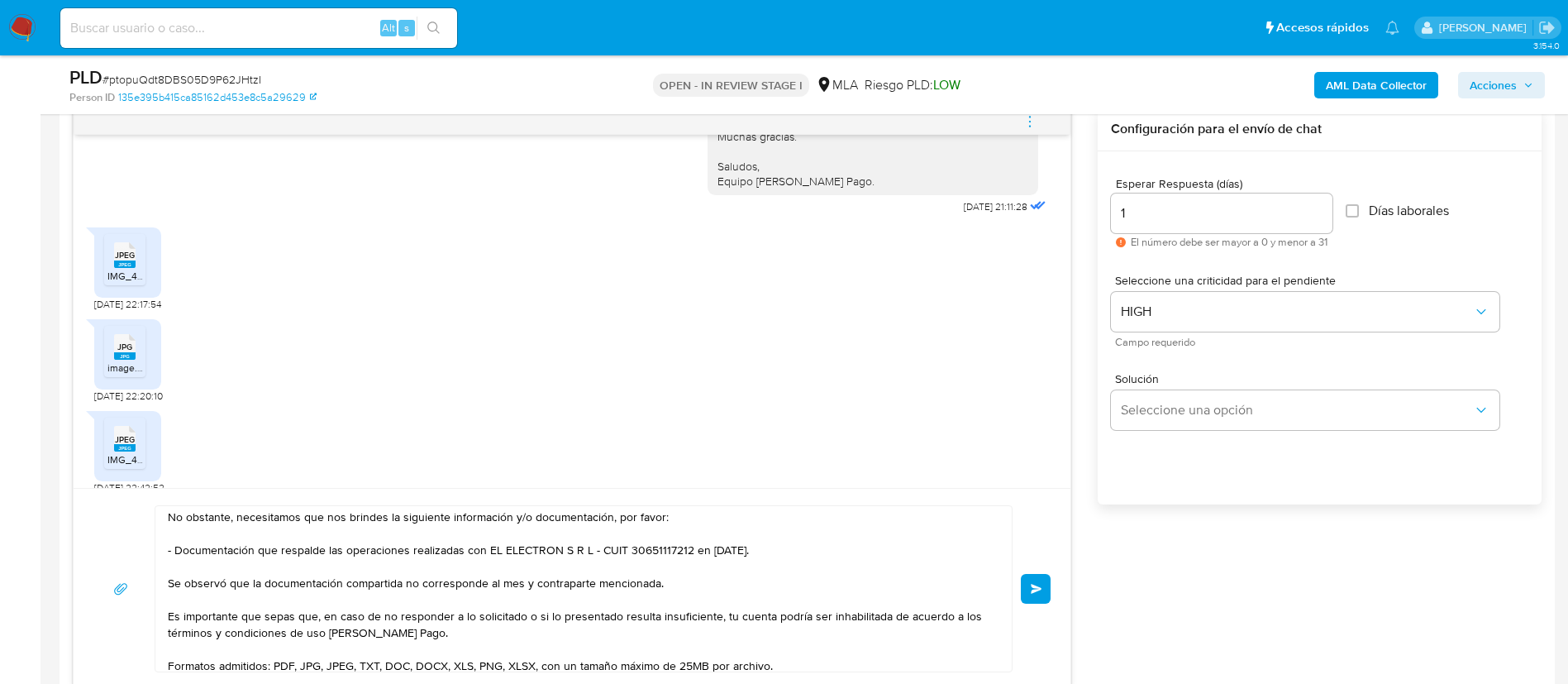
click at [1177, 549] on div "A [PERSON_NAME] SA le compré una camioneta [DATE] 01:05:26 A Él Electrón SRL le…" at bounding box center [807, 398] width 1469 height 582
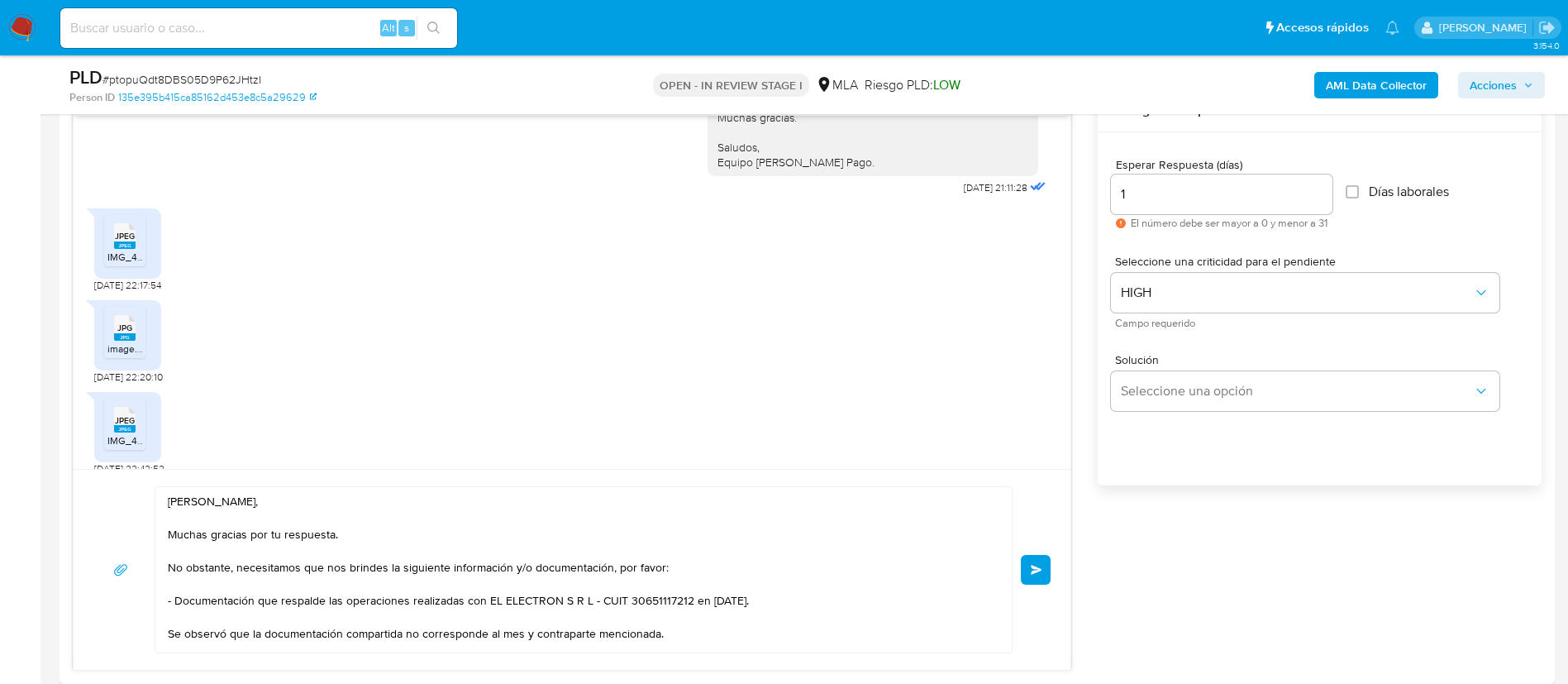
scroll to position [993, 0]
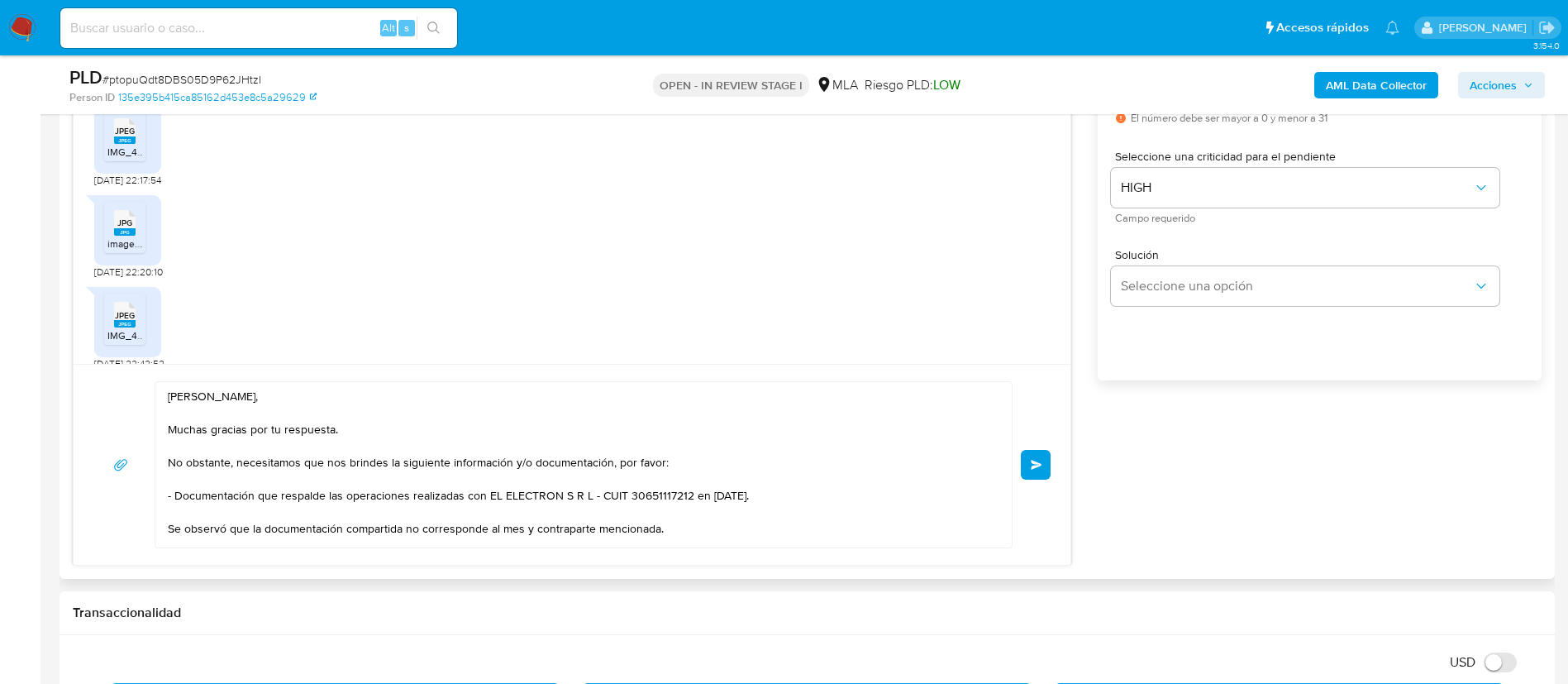
click at [1035, 470] on button "Enviar" at bounding box center [1035, 465] width 29 height 29
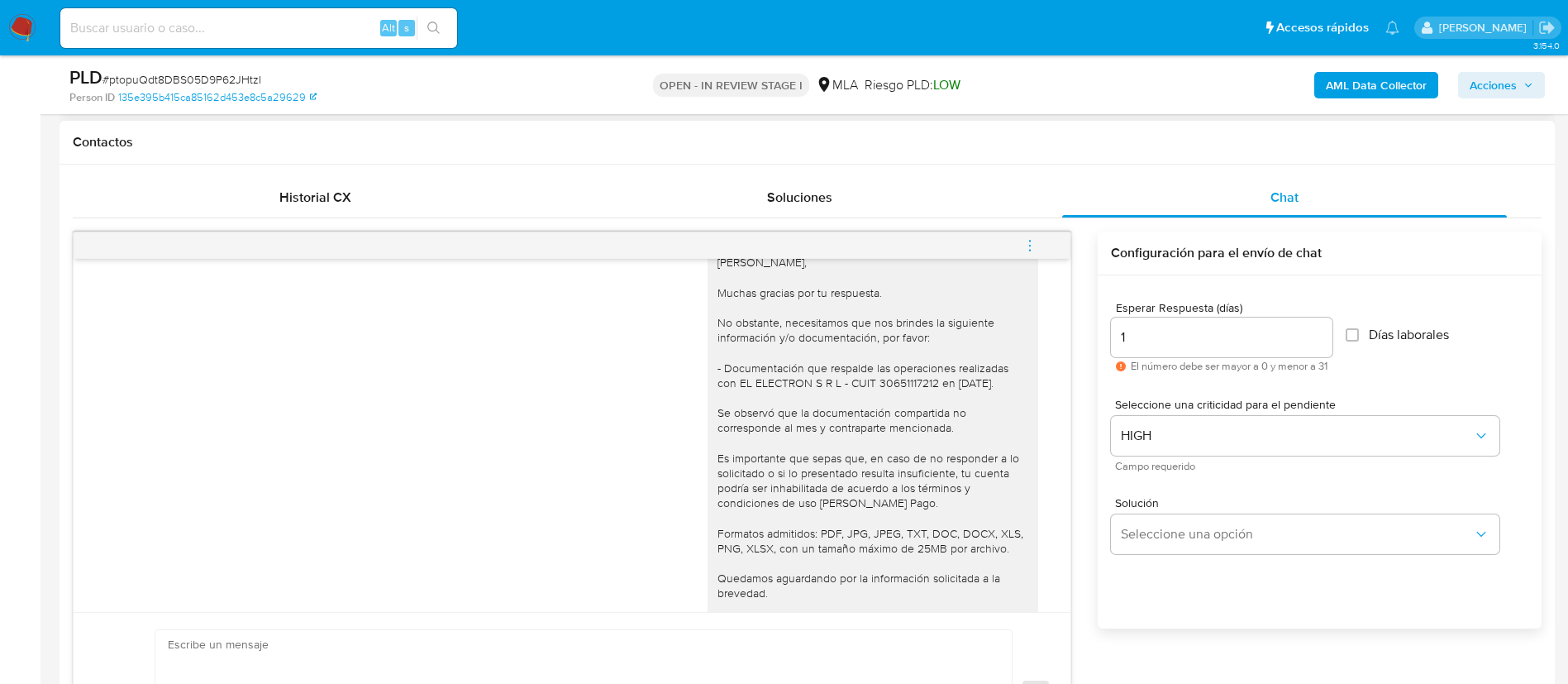
scroll to position [1069, 0]
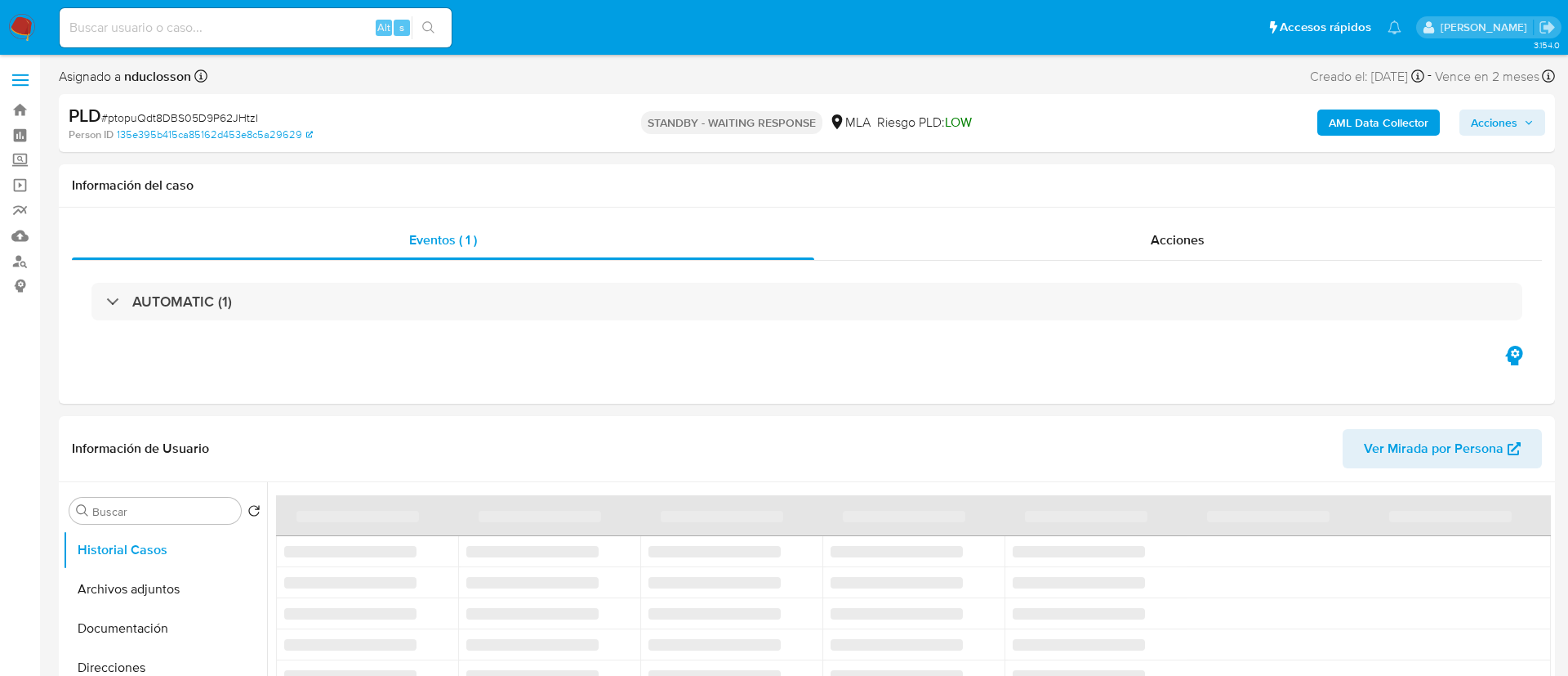
select select "10"
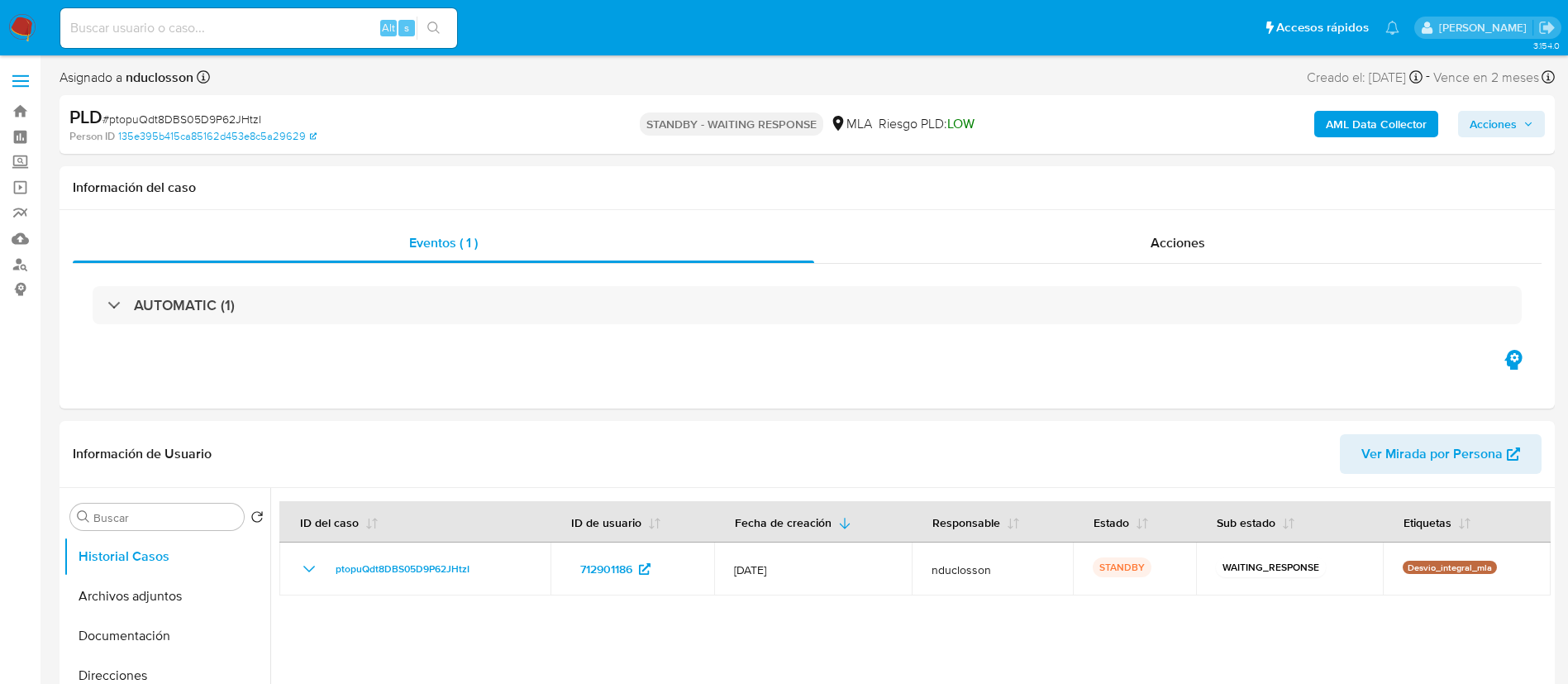
click at [188, 16] on div "Alt s" at bounding box center [259, 28] width 397 height 40
click at [162, 34] on input at bounding box center [259, 28] width 397 height 22
paste input "seuxbkgYqHM77QWlpjMDazF7"
type input "seuxbkgYqHM77QWlpjMDazF7"
click at [425, 28] on button "search-icon" at bounding box center [434, 28] width 34 height 23
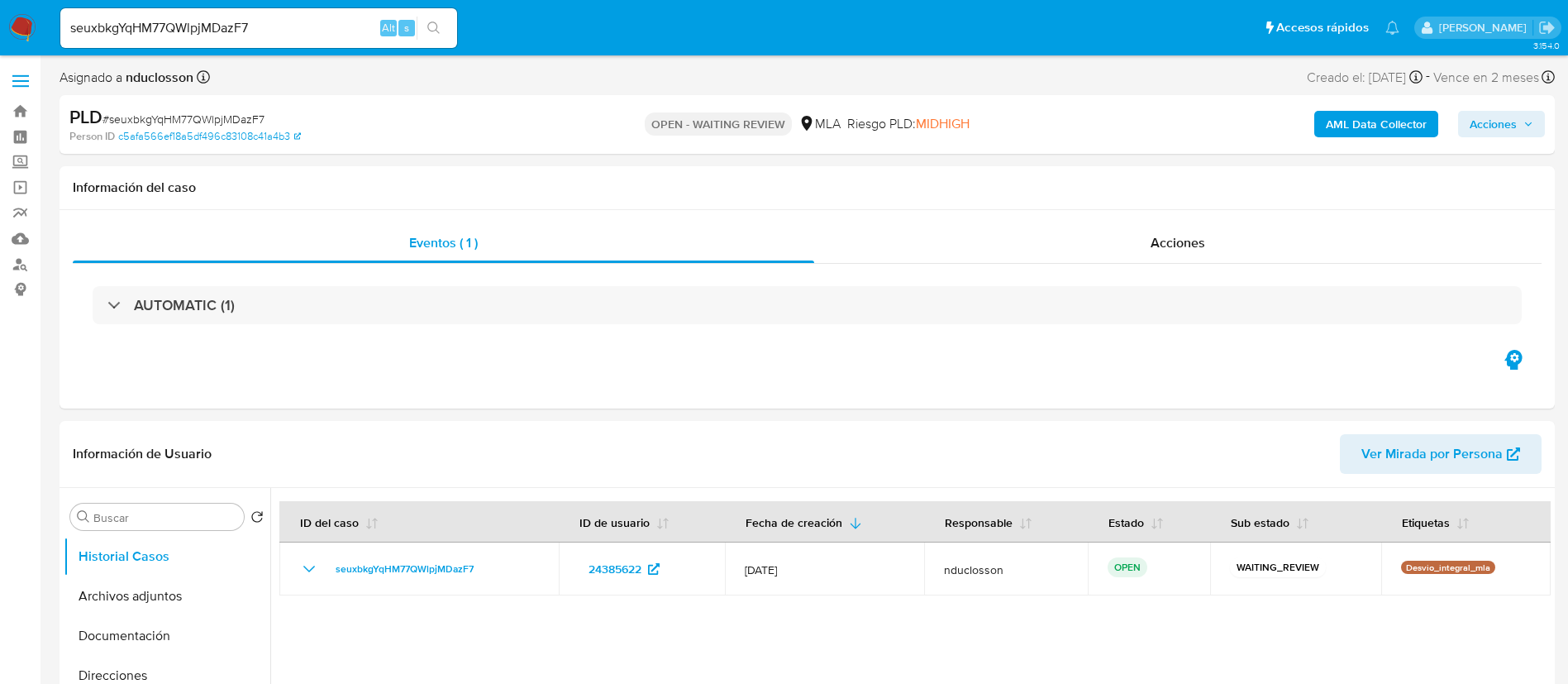
select select "10"
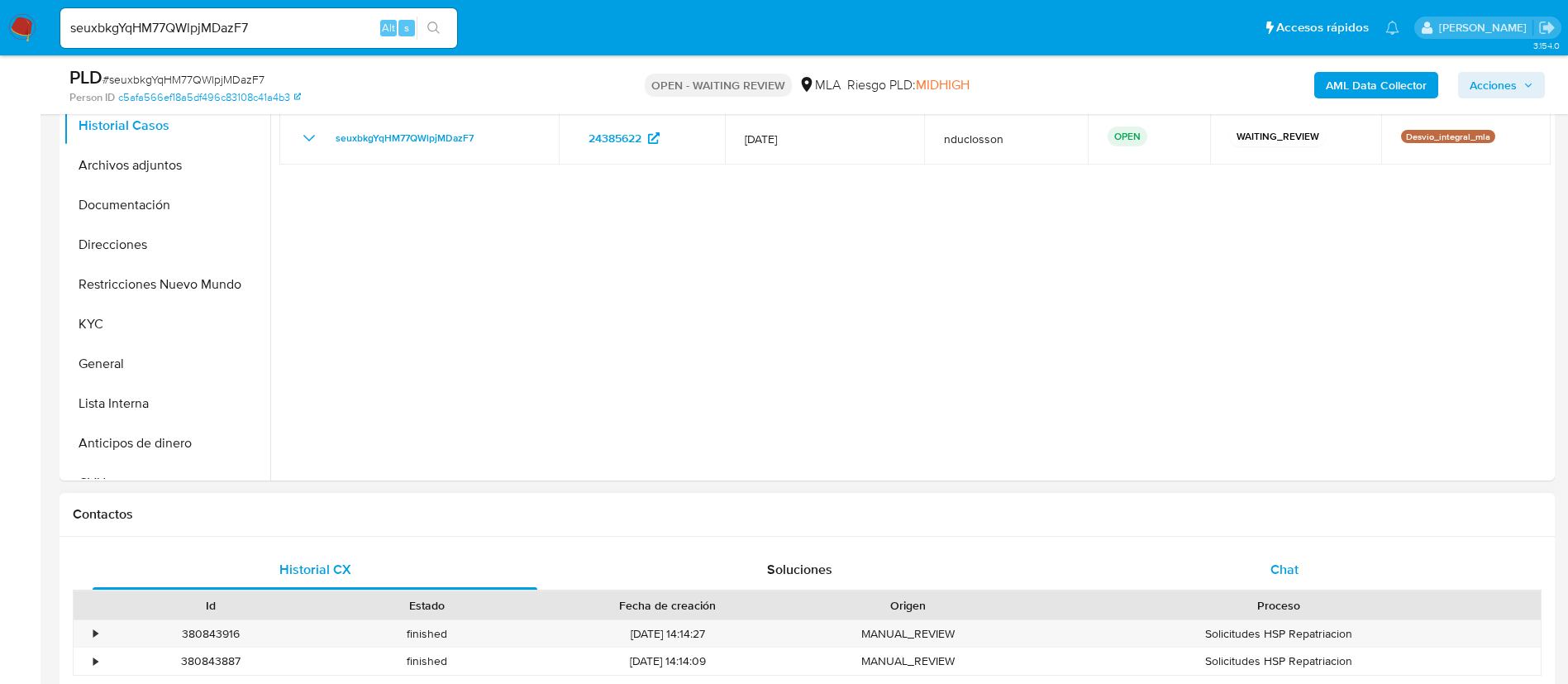
click at [1309, 575] on div "Chat" at bounding box center [1284, 570] width 444 height 40
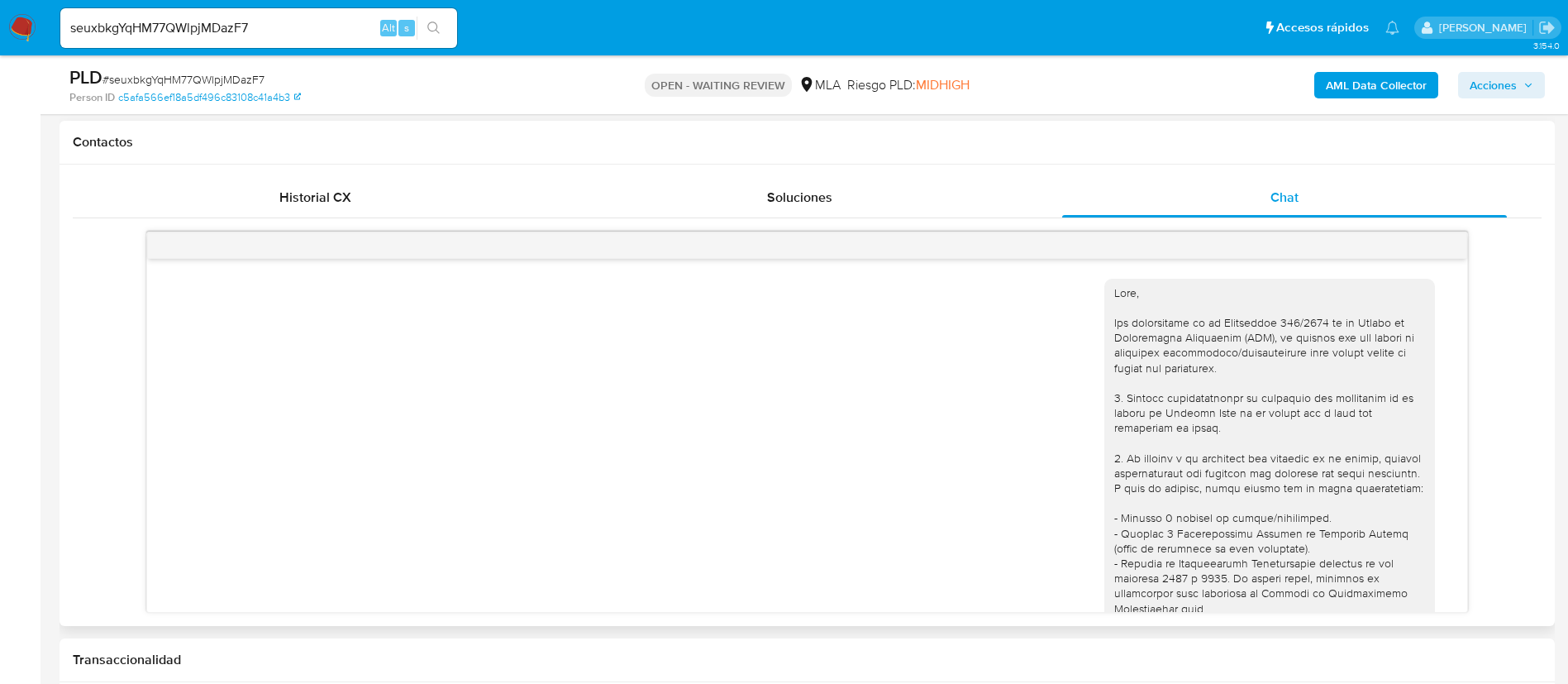
scroll to position [1849, 0]
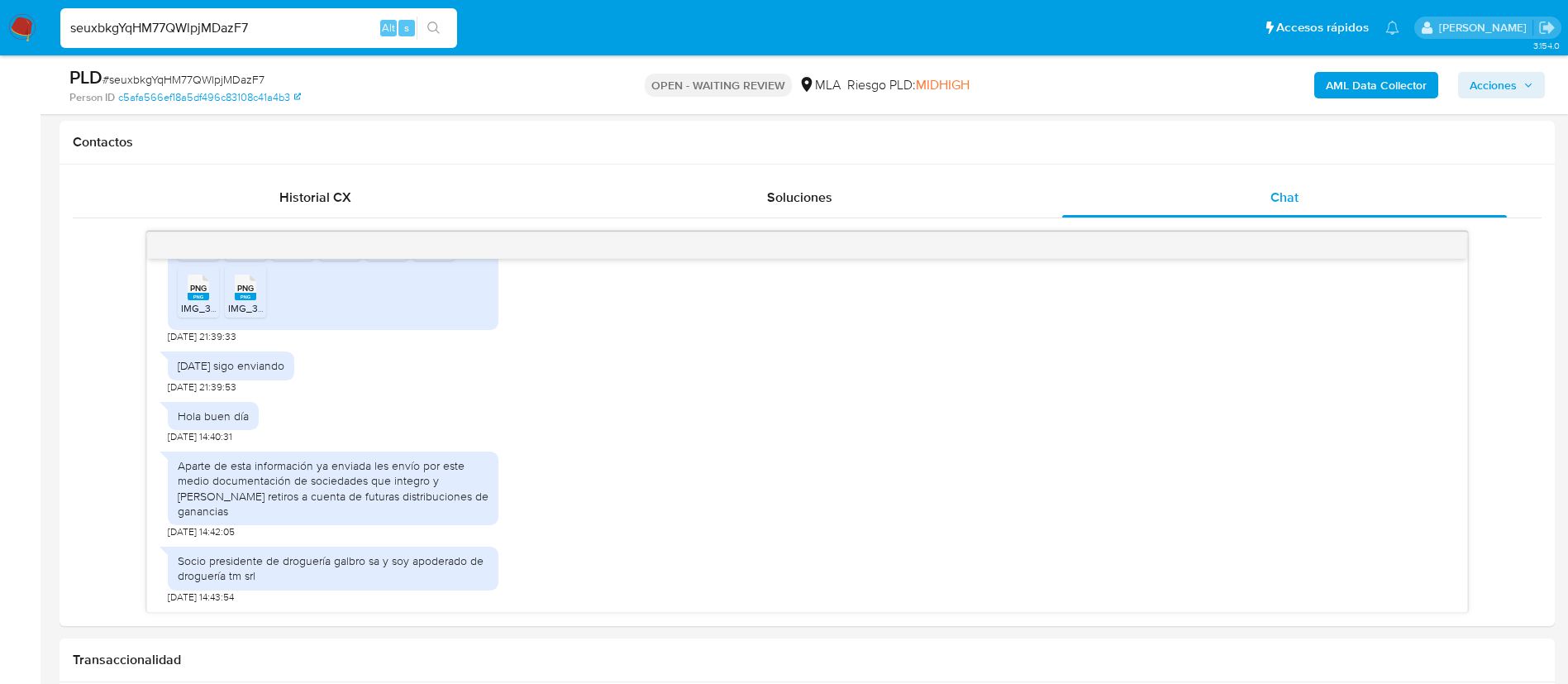
click at [207, 21] on input "seuxbkgYqHM77QWlpjMDazF7" at bounding box center [259, 28] width 397 height 22
paste input "iAZCTMw0Y1b3IvmMiJXDTFT0"
type input "iAZCTMw0Y1b3IvmMiJXDTFT0"
click at [446, 28] on button "search-icon" at bounding box center [434, 28] width 34 height 23
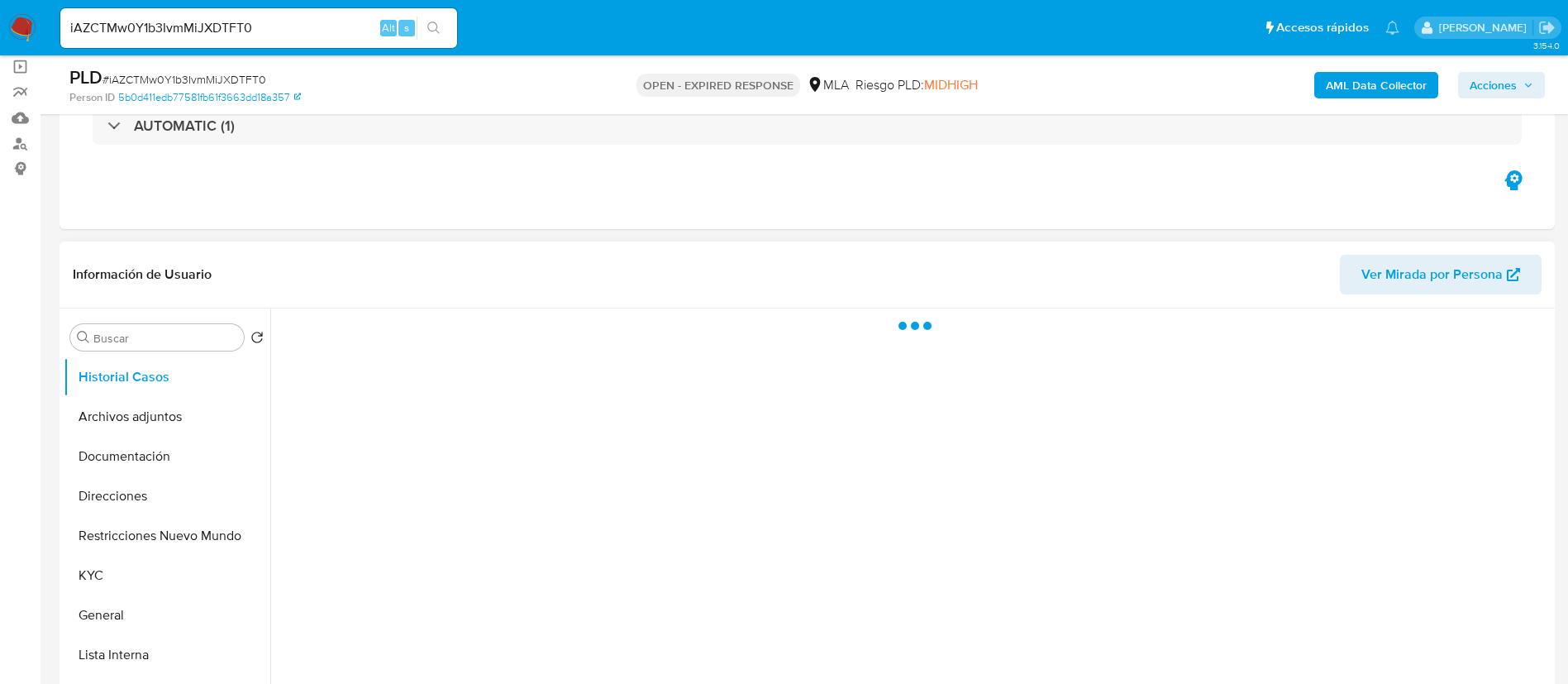
scroll to position [248, 0]
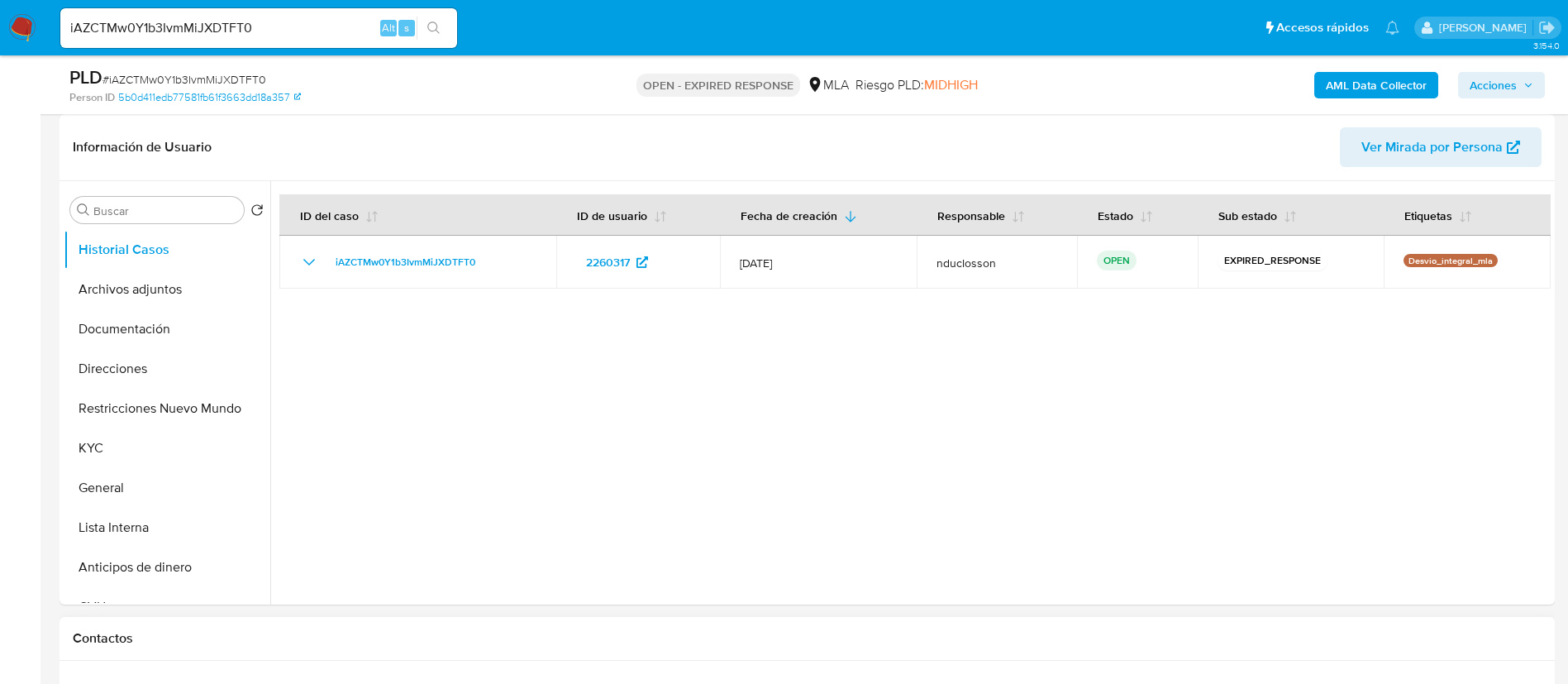
select select "10"
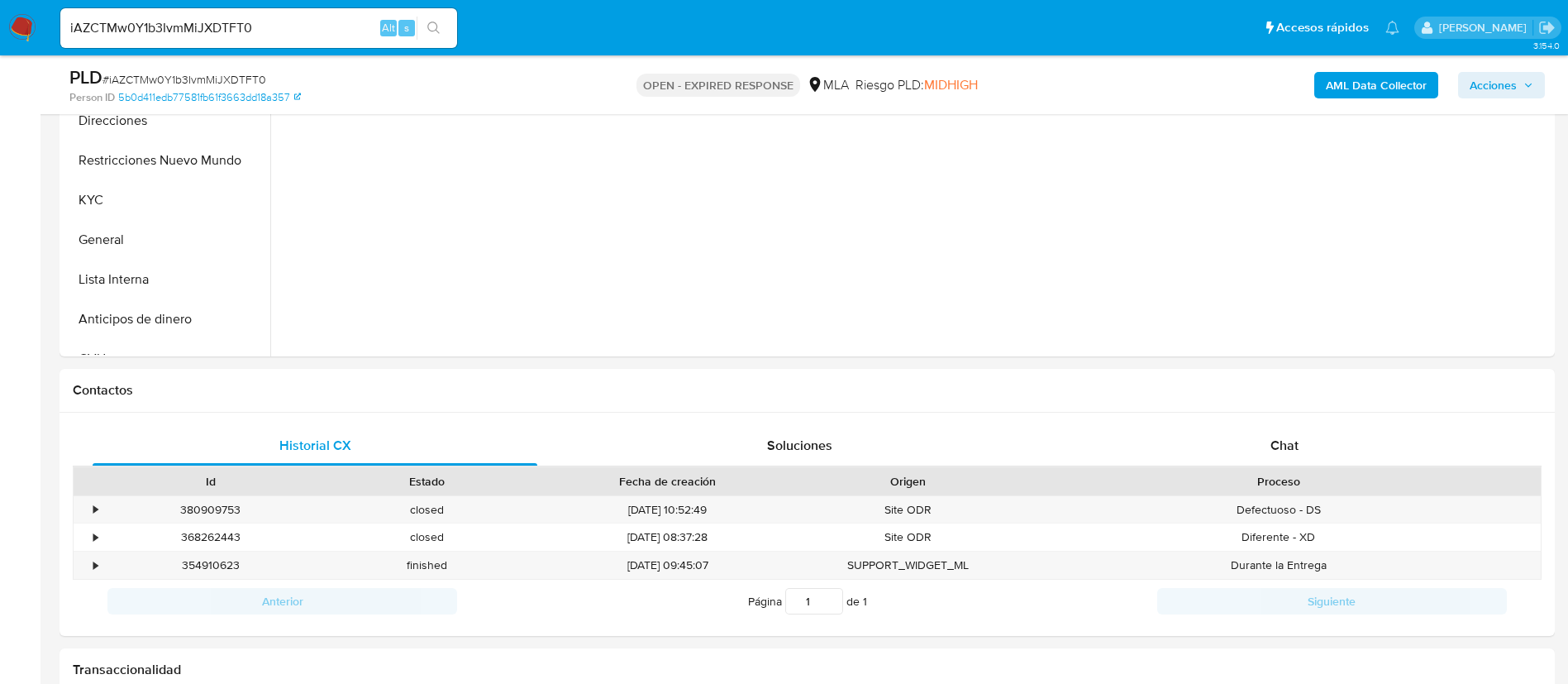
click at [1266, 440] on div "Chat" at bounding box center [1284, 446] width 444 height 40
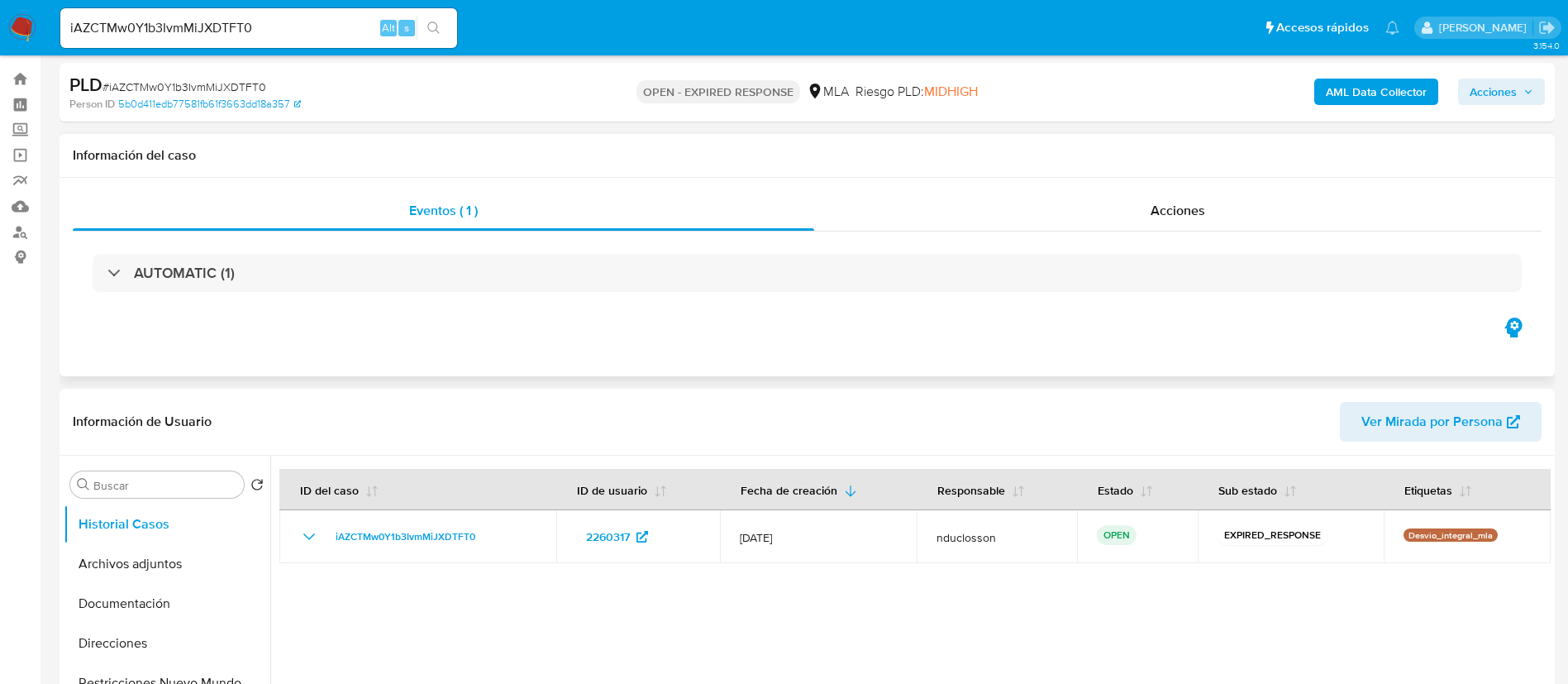
scroll to position [0, 0]
